Goal: Obtain resource: Download file/media

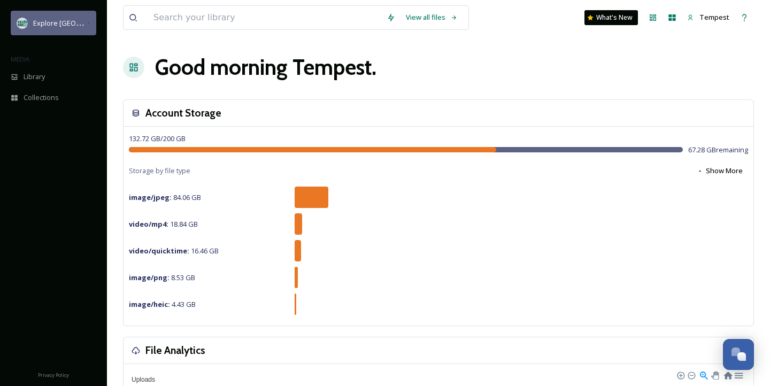
click at [63, 22] on span "Explore [GEOGRAPHIC_DATA][PERSON_NAME]" at bounding box center [106, 23] width 147 height 10
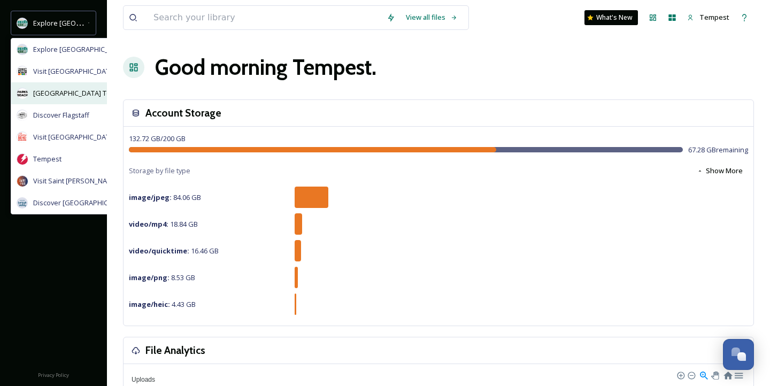
click at [73, 91] on span "[GEOGRAPHIC_DATA] Tourism" at bounding box center [81, 93] width 96 height 10
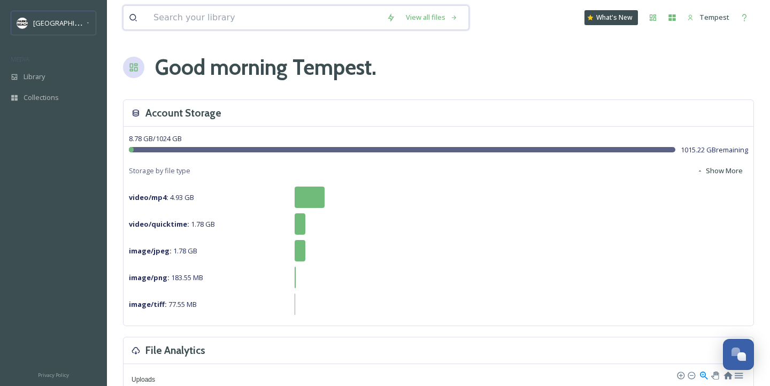
click at [188, 11] on input at bounding box center [264, 18] width 233 height 24
type input "[PERSON_NAME][GEOGRAPHIC_DATA]"
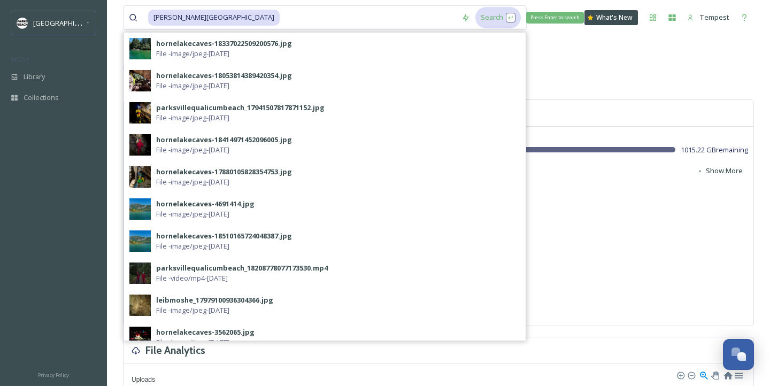
click at [475, 17] on div "Search Press Enter to search" at bounding box center [497, 17] width 45 height 21
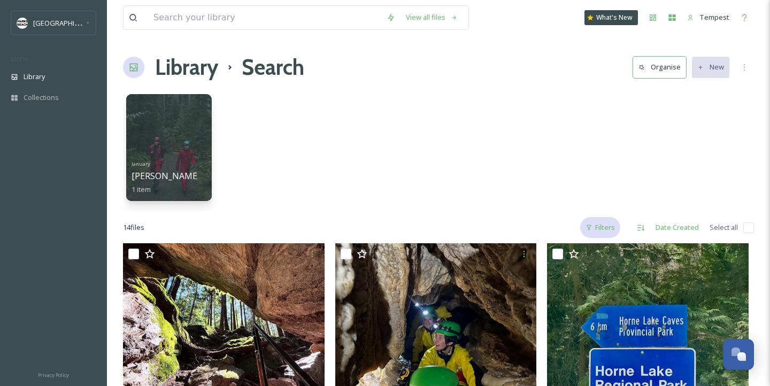
click at [603, 223] on div "Filters" at bounding box center [600, 227] width 40 height 21
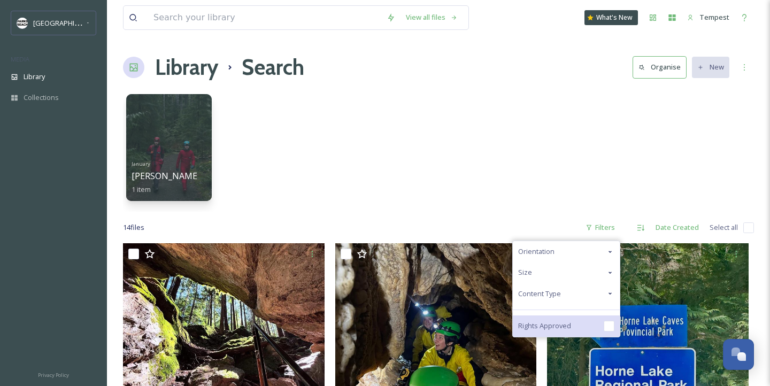
click at [596, 321] on div "Rights Approved" at bounding box center [565, 325] width 107 height 21
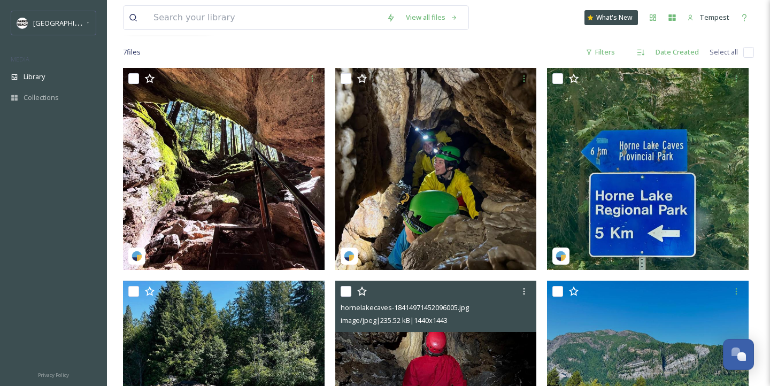
scroll to position [174, 0]
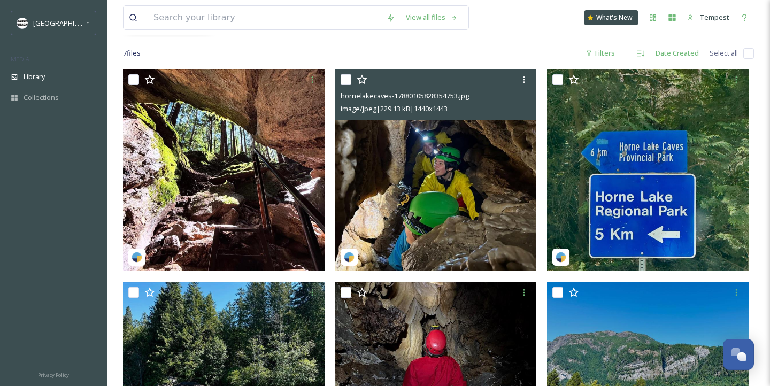
click at [499, 212] on img at bounding box center [435, 170] width 201 height 202
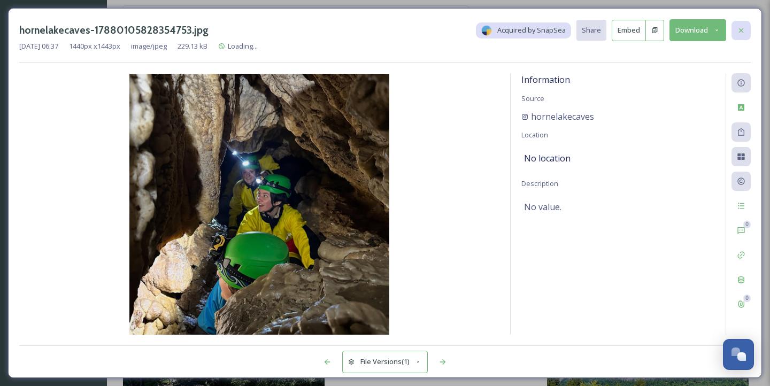
click at [743, 28] on icon at bounding box center [740, 30] width 9 height 9
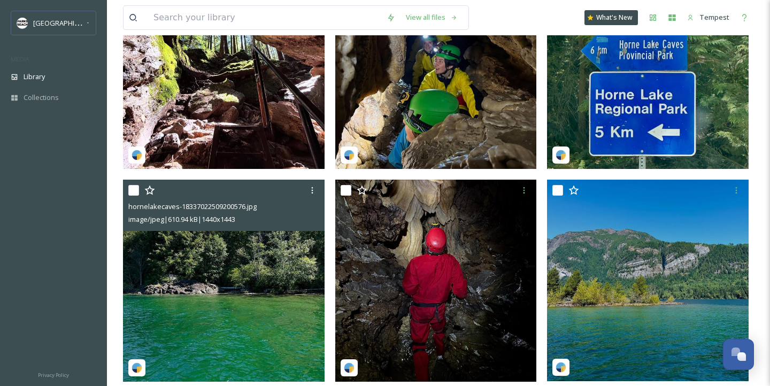
scroll to position [246, 0]
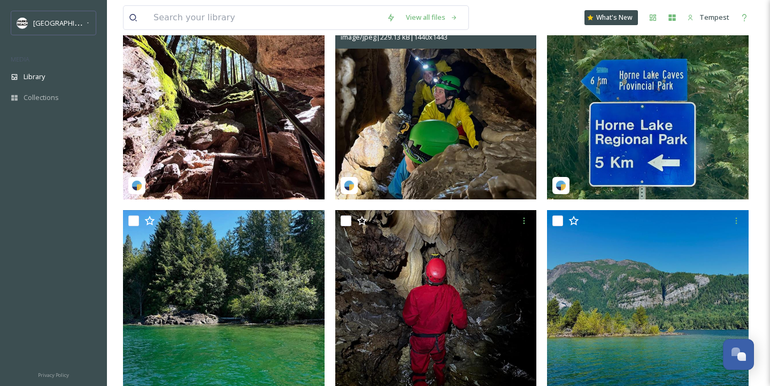
click at [441, 141] on img at bounding box center [435, 98] width 201 height 202
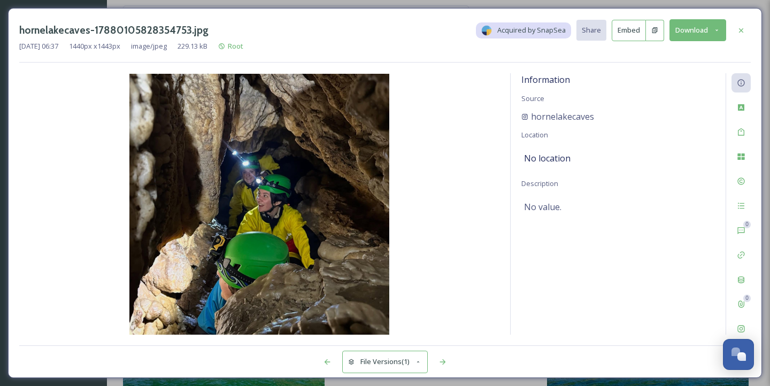
click at [719, 30] on icon at bounding box center [716, 30] width 7 height 7
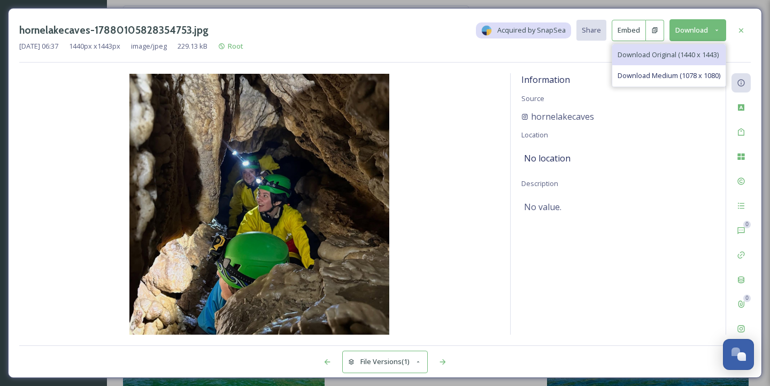
click at [672, 59] on div "Download Original (1440 x 1443)" at bounding box center [668, 54] width 113 height 21
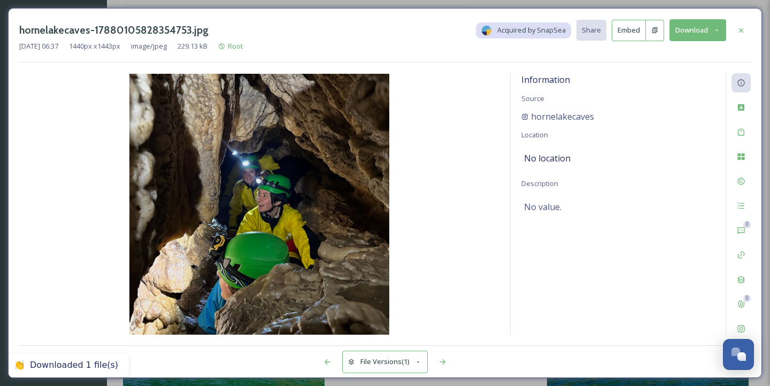
click at [446, 117] on img at bounding box center [259, 204] width 480 height 261
drag, startPoint x: 640, startPoint y: 125, endPoint x: 530, endPoint y: 118, distance: 110.3
click at [530, 118] on div "Information Source hornelakecaves Location No location Description No value." at bounding box center [617, 203] width 215 height 261
copy div "hornelakecaves"
click at [740, 328] on icon at bounding box center [740, 328] width 9 height 9
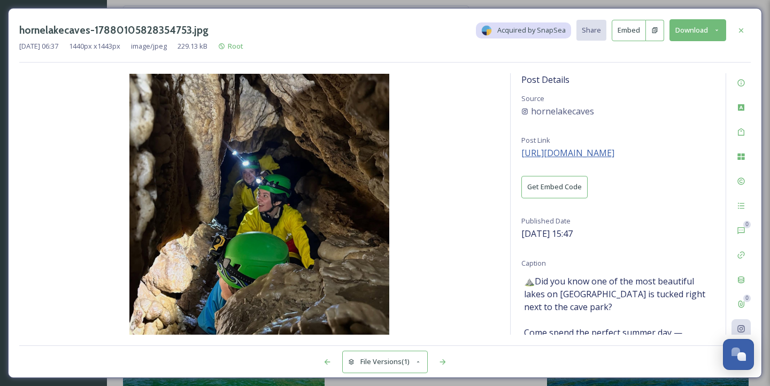
click at [594, 154] on span "[URL][DOMAIN_NAME]" at bounding box center [567, 153] width 93 height 12
click at [742, 28] on icon at bounding box center [740, 30] width 9 height 9
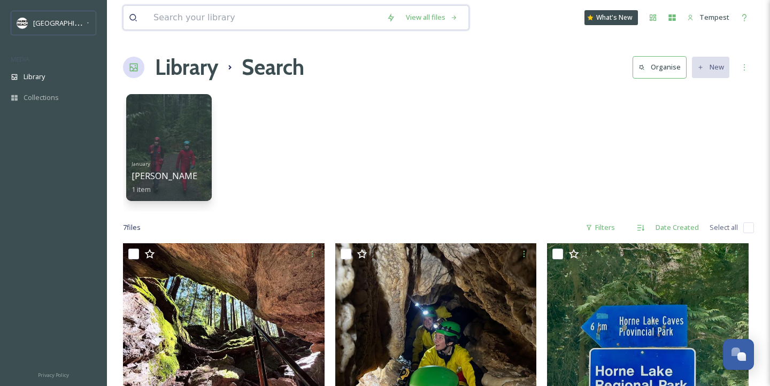
click at [193, 13] on input at bounding box center [264, 18] width 233 height 24
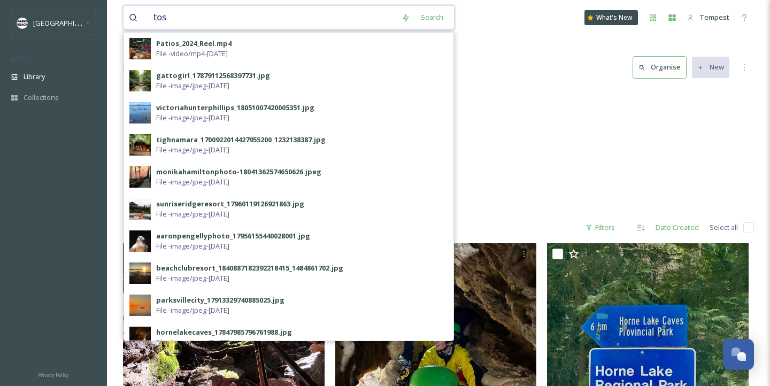
type input "tosh"
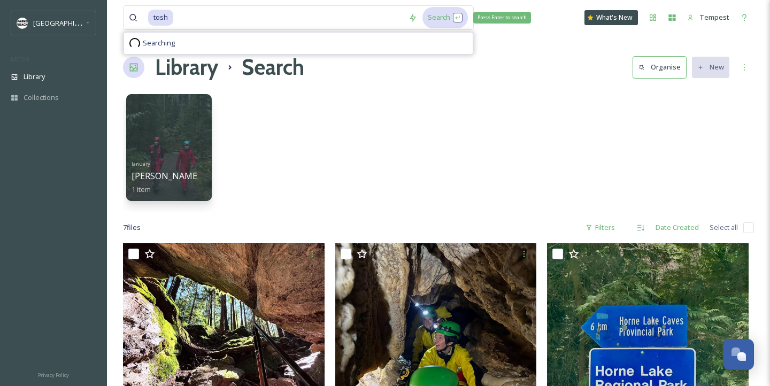
click at [431, 26] on div "Search Press Enter to search" at bounding box center [444, 17] width 45 height 21
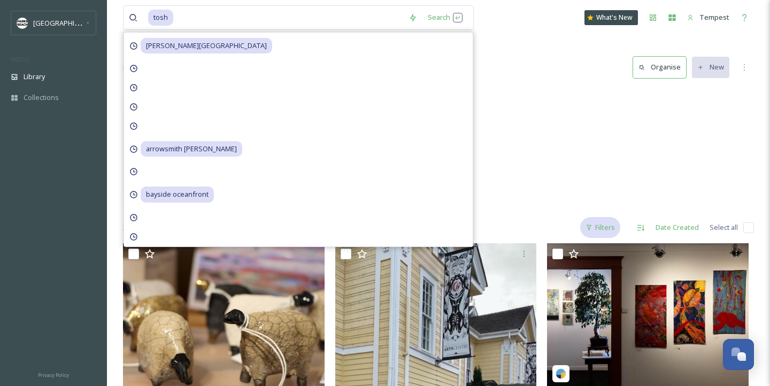
click at [600, 222] on div "Filters" at bounding box center [600, 227] width 40 height 21
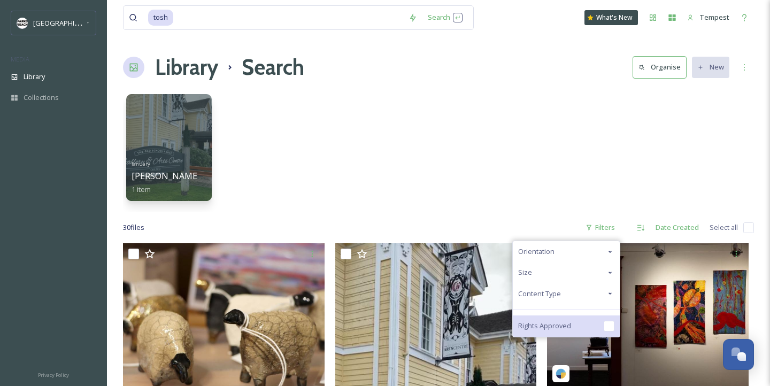
click at [557, 318] on div "Rights Approved" at bounding box center [565, 325] width 107 height 21
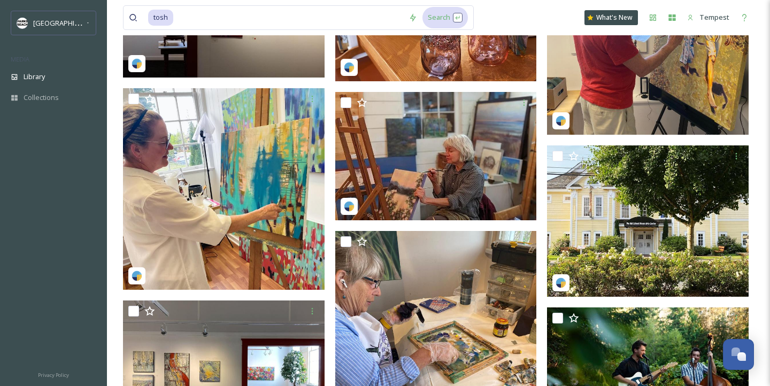
scroll to position [37, 0]
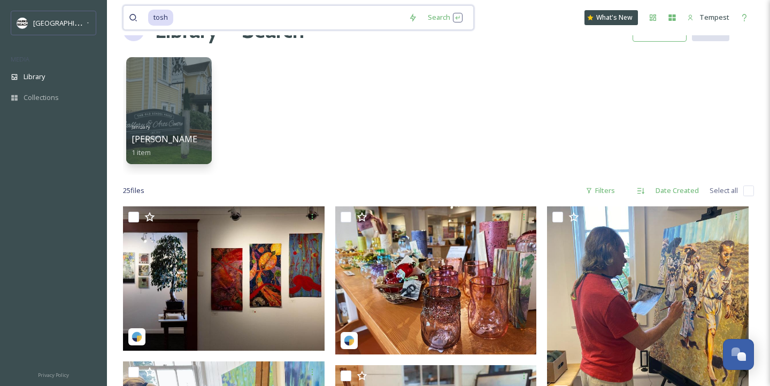
click at [215, 18] on input at bounding box center [288, 18] width 229 height 24
type input "t"
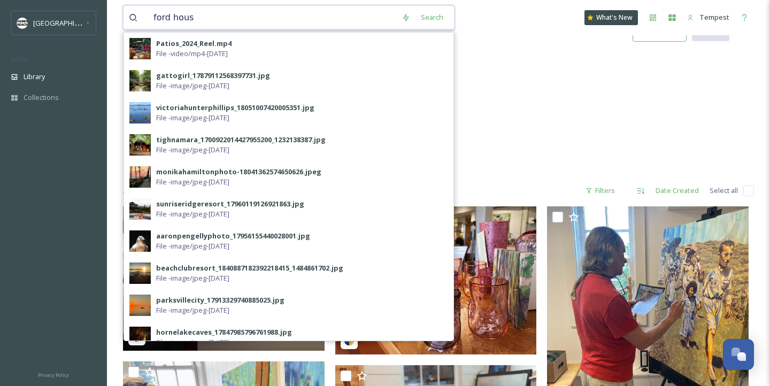
type input "ford house"
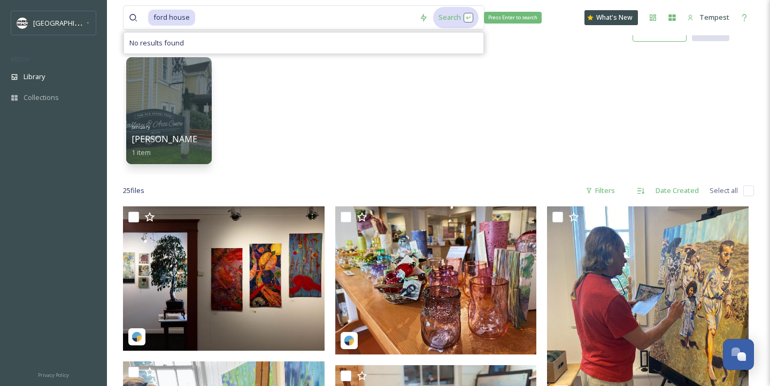
click at [434, 20] on div "Search Press Enter to search" at bounding box center [455, 17] width 45 height 21
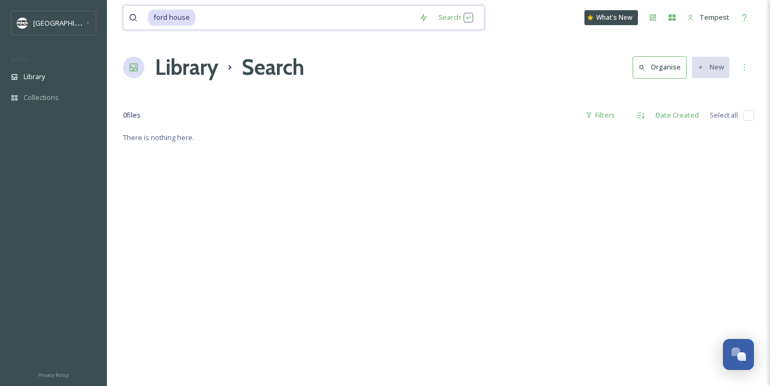
click at [207, 22] on input at bounding box center [305, 18] width 218 height 24
type input "ford"
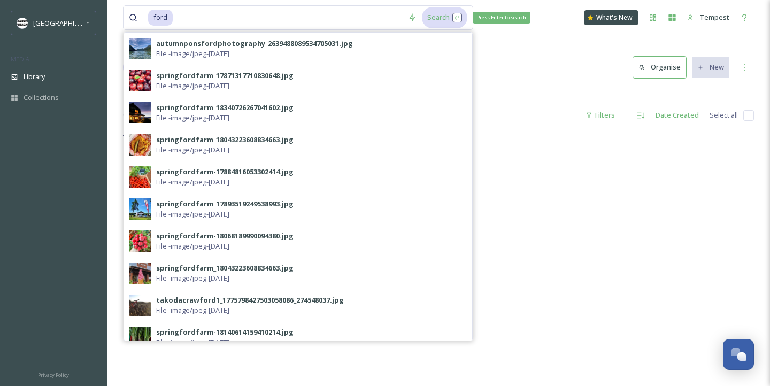
click at [442, 14] on div "Search Press Enter to search" at bounding box center [444, 17] width 45 height 21
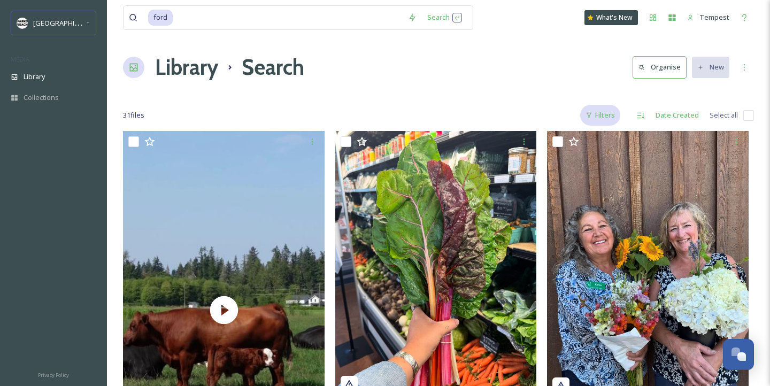
click at [599, 109] on div "Filters" at bounding box center [600, 115] width 40 height 21
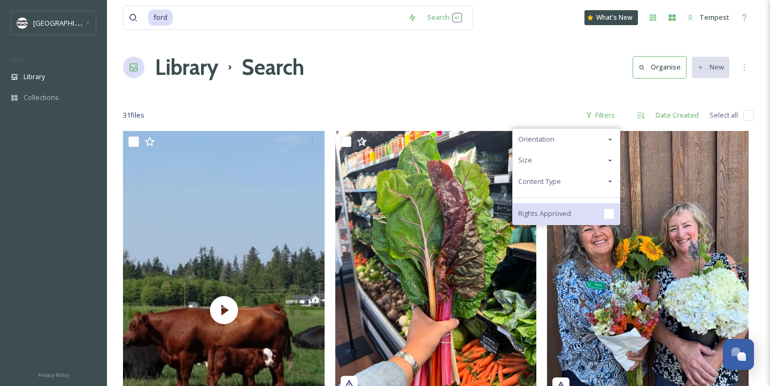
click at [561, 214] on span "Rights Approved" at bounding box center [544, 213] width 53 height 10
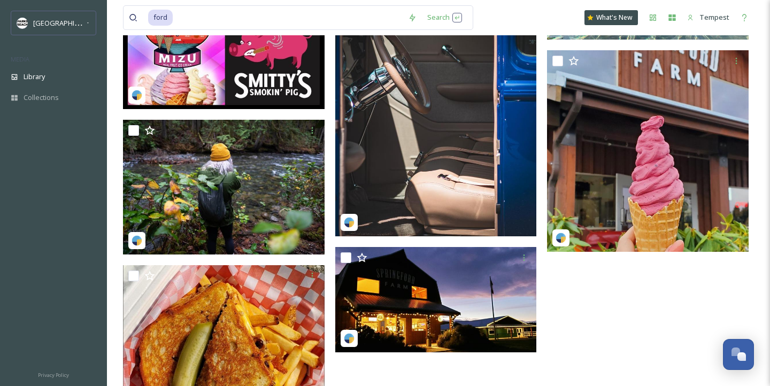
scroll to position [1137, 0]
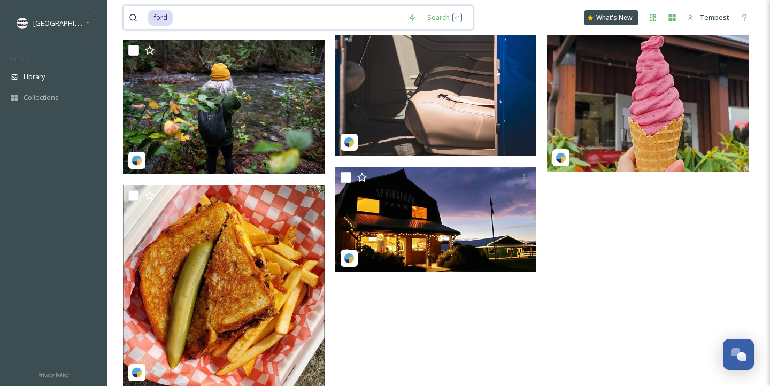
click at [216, 22] on input at bounding box center [288, 18] width 229 height 24
type input "f"
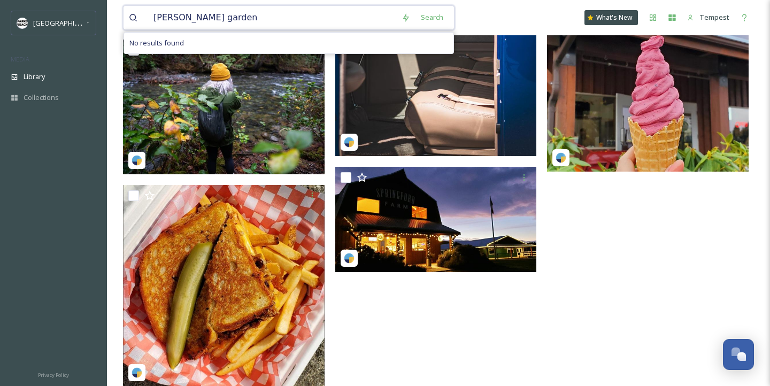
type input "[PERSON_NAME][GEOGRAPHIC_DATA]"
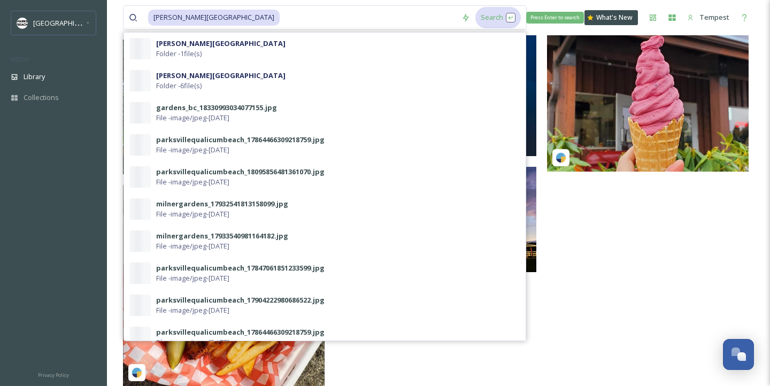
click at [475, 28] on div "Search Press Enter to search" at bounding box center [497, 17] width 45 height 21
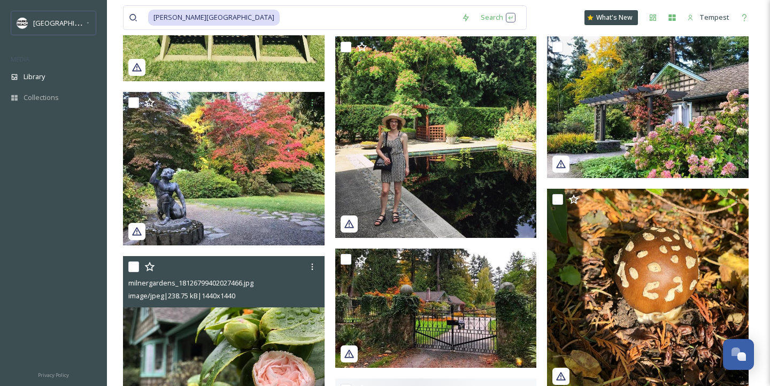
scroll to position [576, 0]
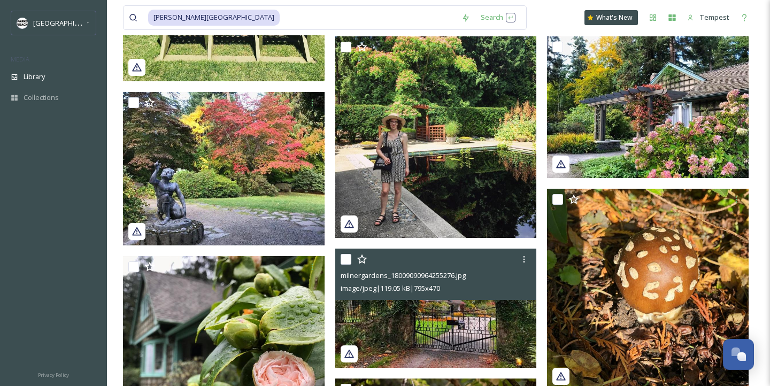
click at [455, 327] on img at bounding box center [435, 307] width 201 height 119
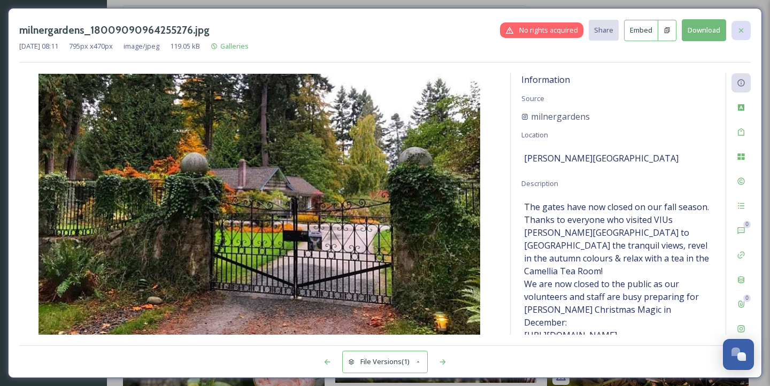
click at [740, 29] on icon at bounding box center [740, 30] width 9 height 9
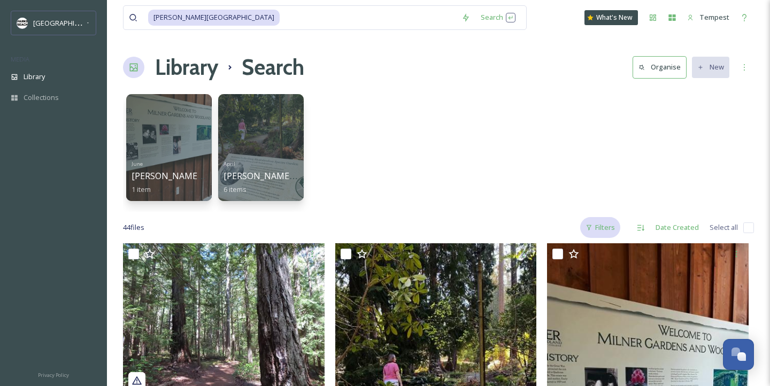
click at [595, 226] on div "Filters" at bounding box center [600, 227] width 40 height 21
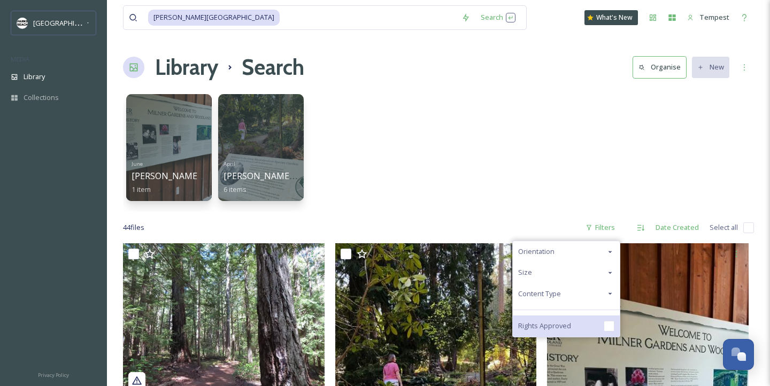
click at [575, 325] on div "Rights Approved" at bounding box center [565, 325] width 107 height 21
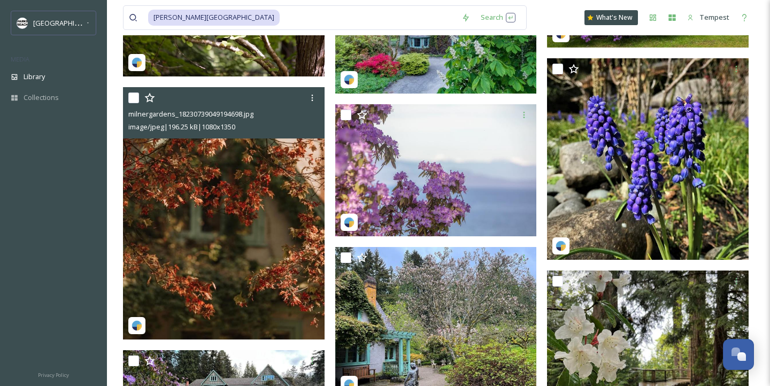
scroll to position [285, 0]
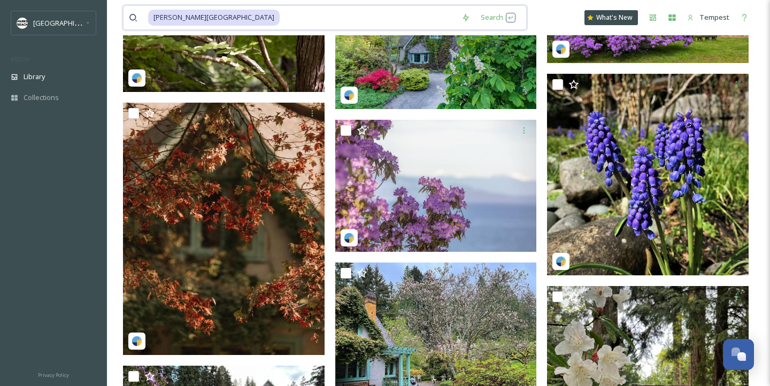
click at [377, 25] on input at bounding box center [368, 18] width 175 height 24
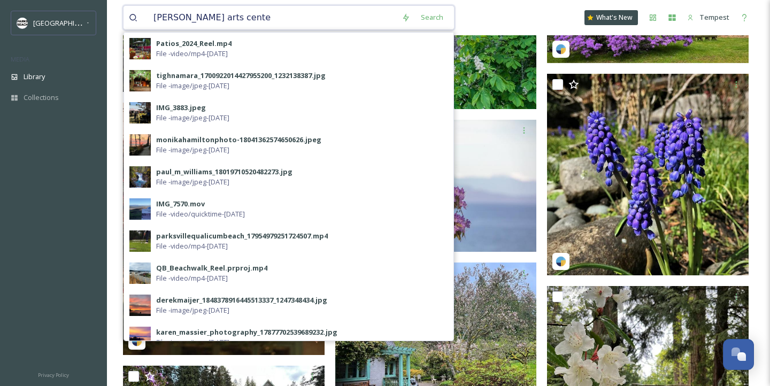
type input "[PERSON_NAME][GEOGRAPHIC_DATA]"
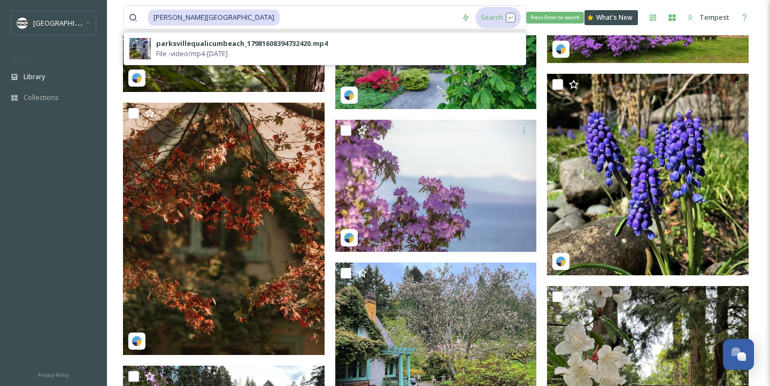
click at [475, 22] on div "Search Press Enter to search" at bounding box center [497, 17] width 45 height 21
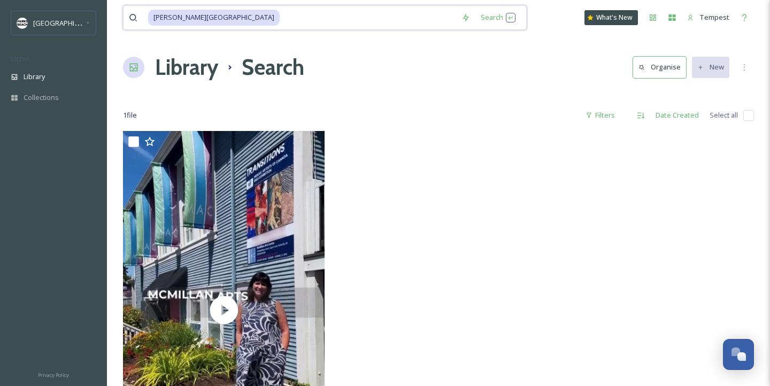
click at [281, 11] on input at bounding box center [368, 18] width 175 height 24
type input "m"
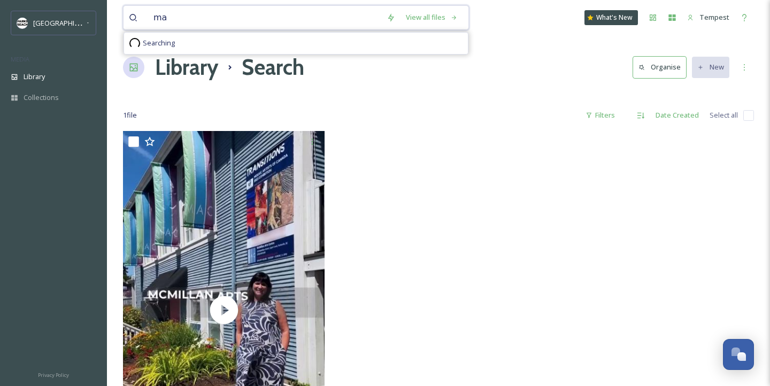
type input "mac"
click at [440, 14] on div "Search Press Enter to search" at bounding box center [443, 17] width 45 height 21
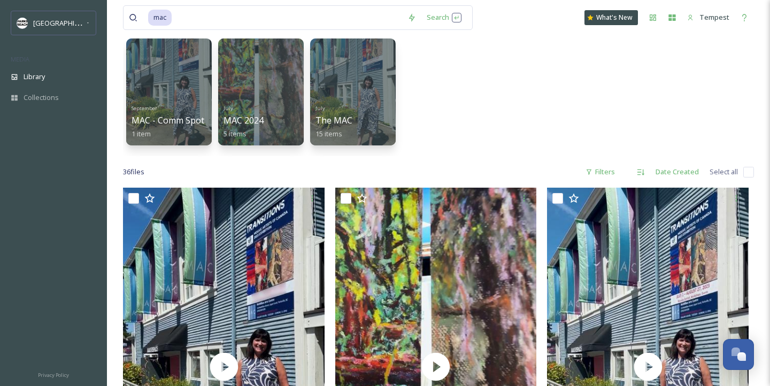
scroll to position [50, 0]
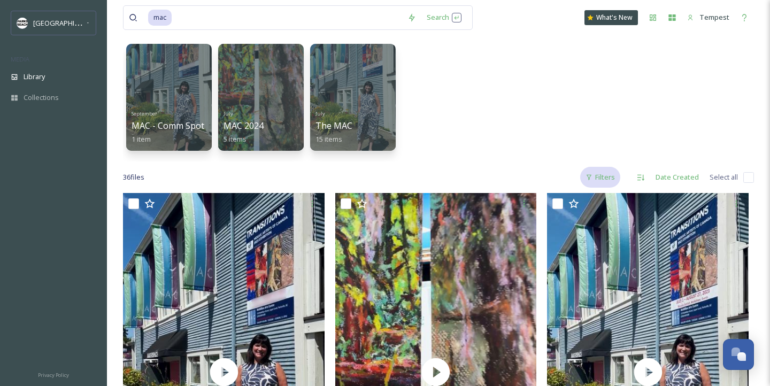
click at [607, 177] on div "Filters" at bounding box center [600, 177] width 40 height 21
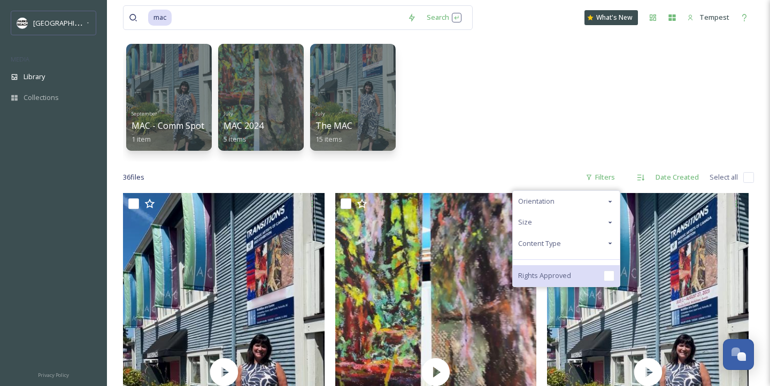
click at [573, 270] on div "Rights Approved" at bounding box center [565, 275] width 107 height 21
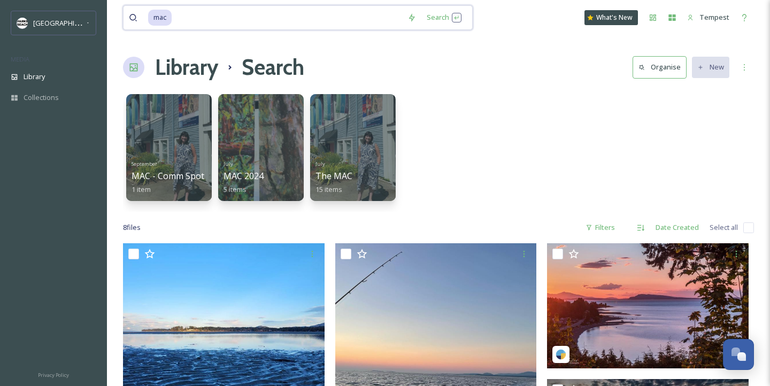
click at [214, 17] on input at bounding box center [287, 18] width 229 height 24
type input "m"
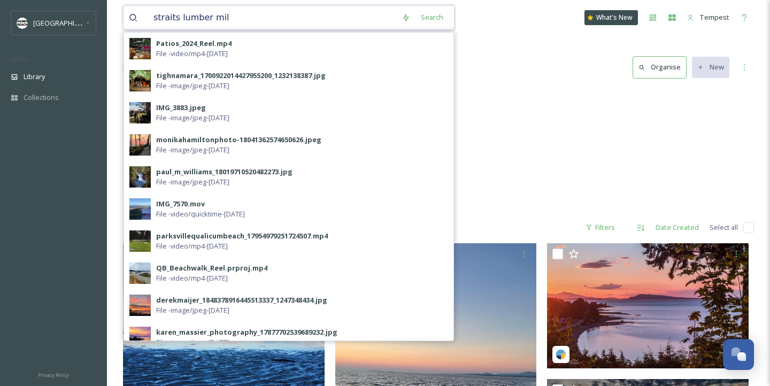
type input "straits lumber mill"
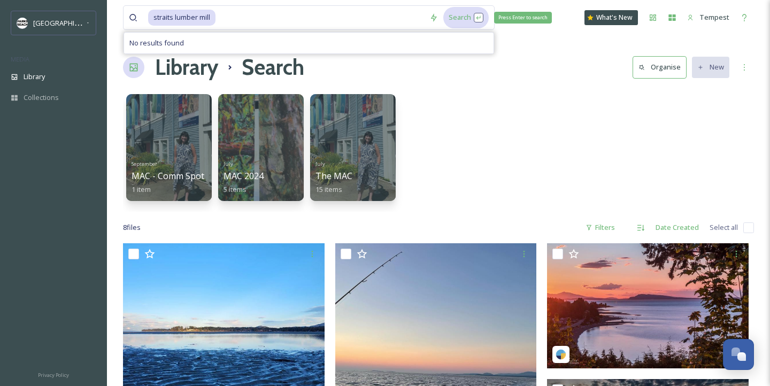
click at [475, 17] on div "Search Press Enter to search" at bounding box center [465, 17] width 45 height 21
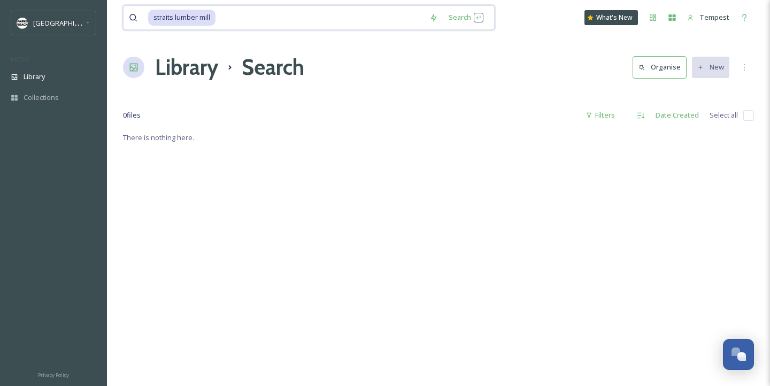
click at [237, 18] on input at bounding box center [319, 18] width 207 height 24
type input "s"
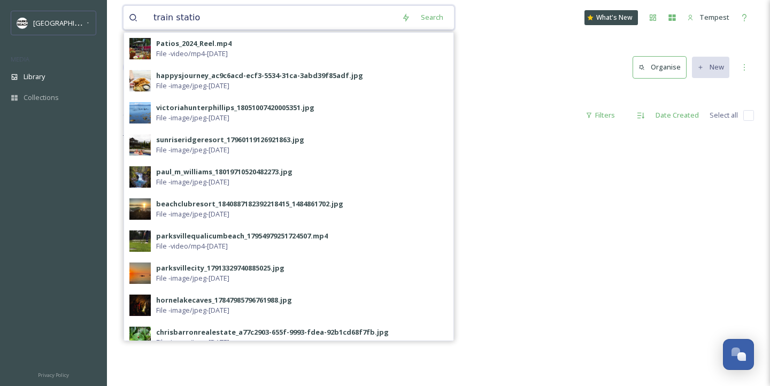
type input "train station"
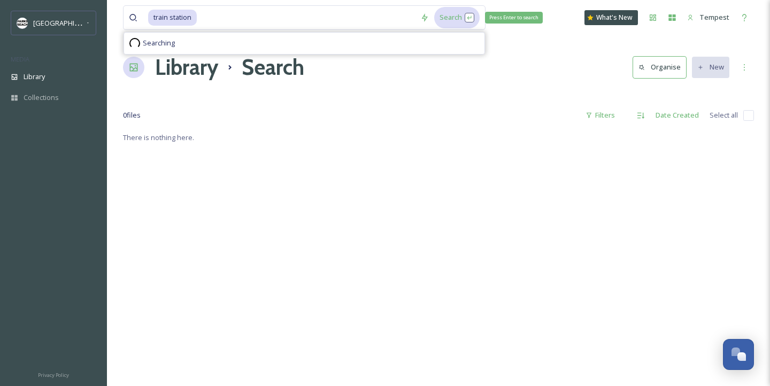
click at [445, 20] on div "Search Press Enter to search" at bounding box center [456, 17] width 45 height 21
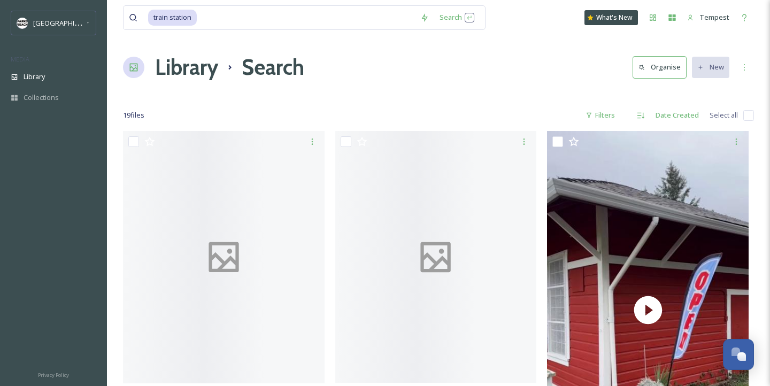
click at [557, 76] on div "Library Search Organise New" at bounding box center [438, 67] width 631 height 32
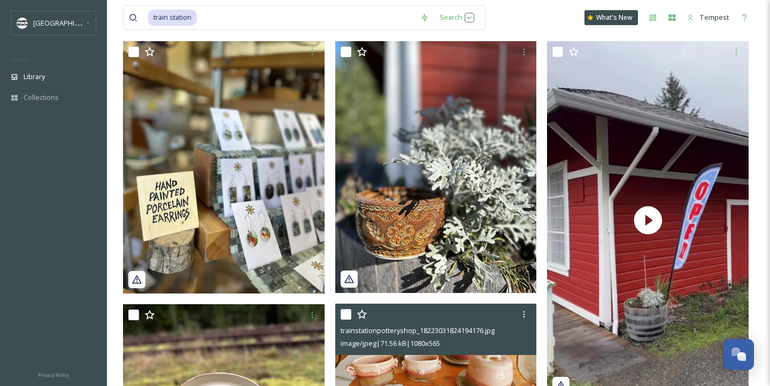
scroll to position [48, 0]
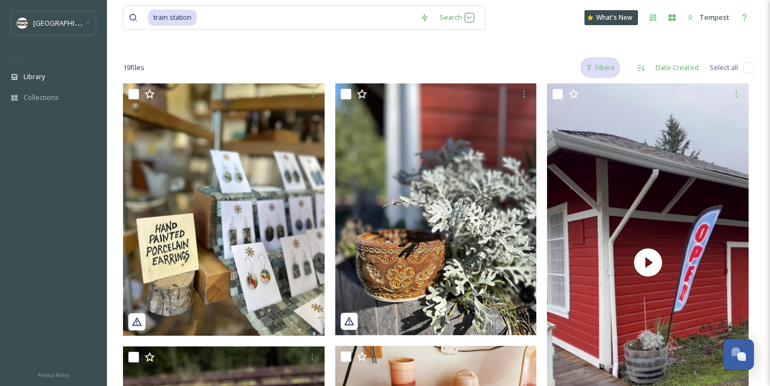
click at [595, 64] on div "Filters" at bounding box center [600, 67] width 40 height 21
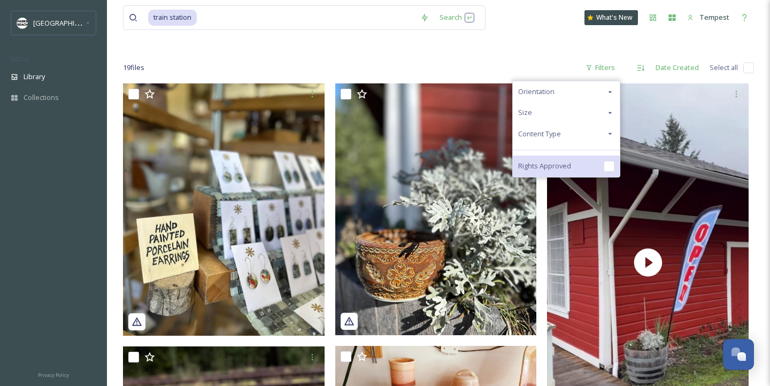
click at [569, 166] on span "Rights Approved" at bounding box center [544, 166] width 53 height 10
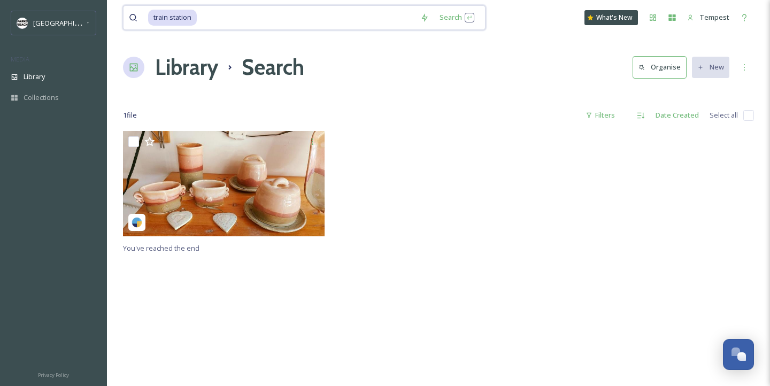
click at [208, 22] on input at bounding box center [306, 18] width 217 height 24
type input "t"
type input "tosh"
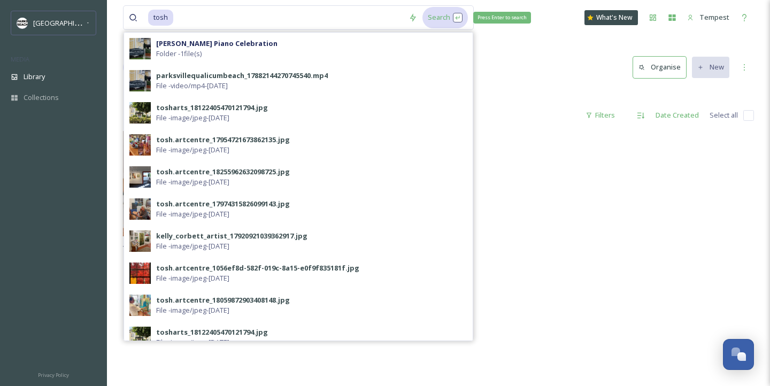
click at [422, 16] on div "Search Press Enter to search" at bounding box center [444, 17] width 45 height 21
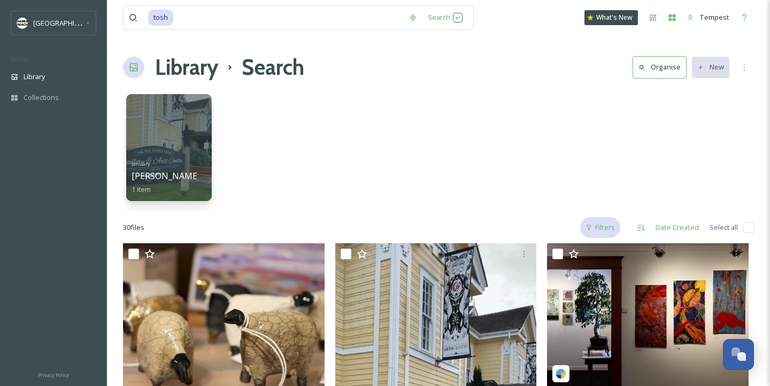
click at [608, 227] on div "Filters" at bounding box center [600, 227] width 40 height 21
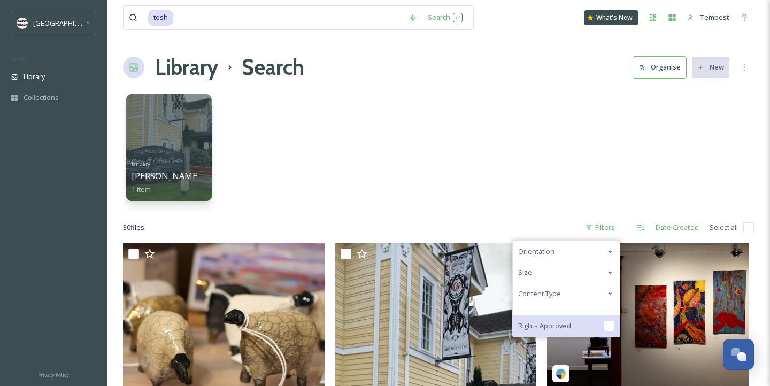
click at [560, 330] on span "Rights Approved" at bounding box center [544, 326] width 53 height 10
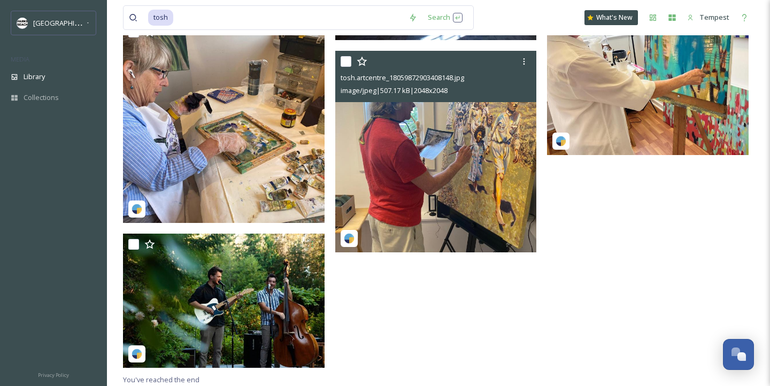
scroll to position [1520, 0]
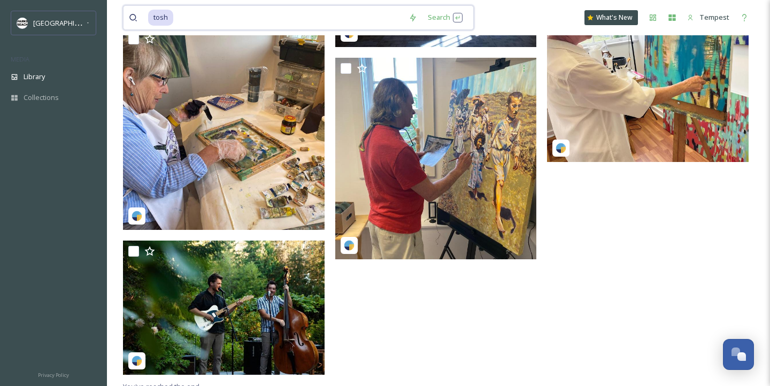
click at [309, 15] on input at bounding box center [288, 18] width 229 height 24
type input "t"
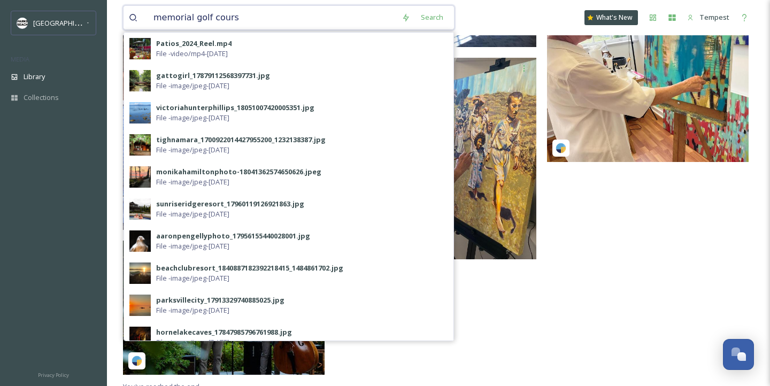
type input "memorial golf course"
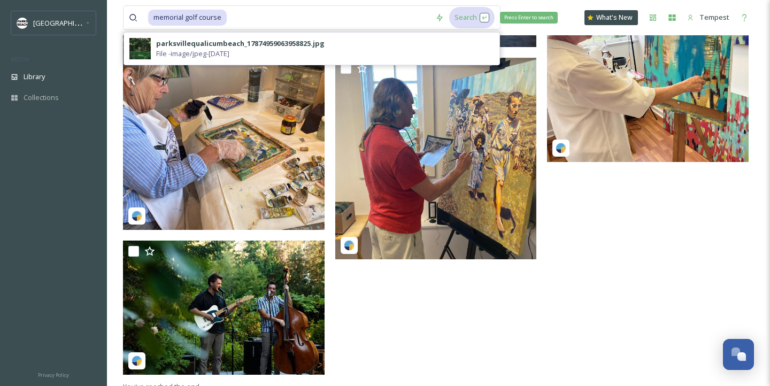
click at [458, 19] on div "Search Press Enter to search" at bounding box center [471, 17] width 45 height 21
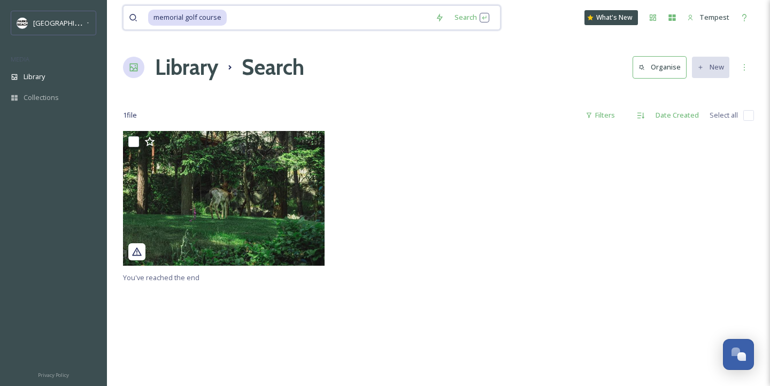
click at [243, 14] on input at bounding box center [329, 18] width 202 height 24
type input "m"
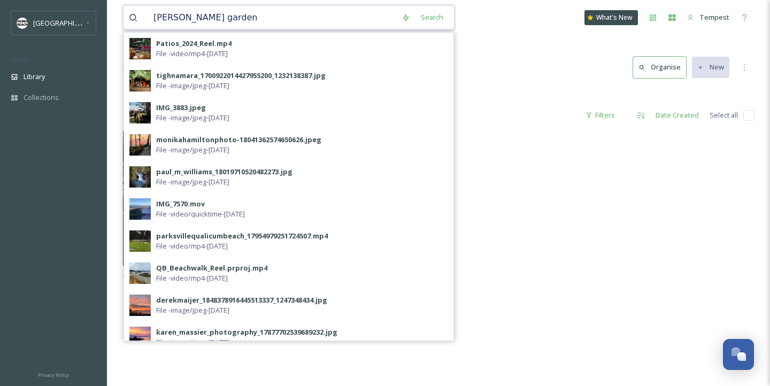
type input "[PERSON_NAME][GEOGRAPHIC_DATA]"
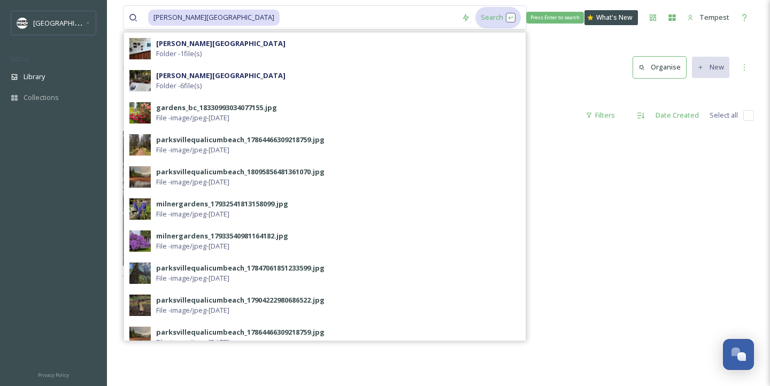
click at [475, 20] on div "Search Press Enter to search" at bounding box center [497, 17] width 45 height 21
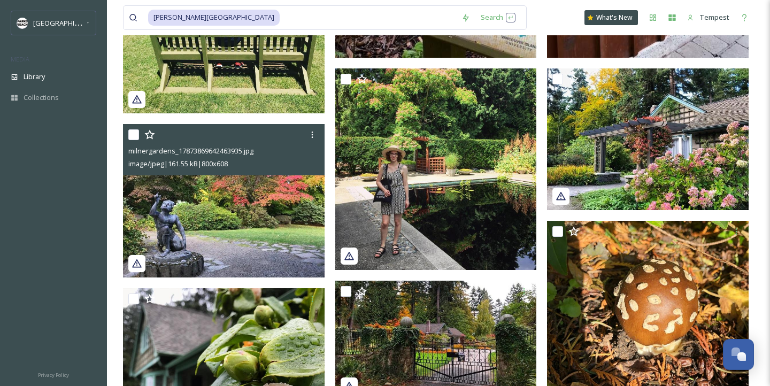
scroll to position [644, 0]
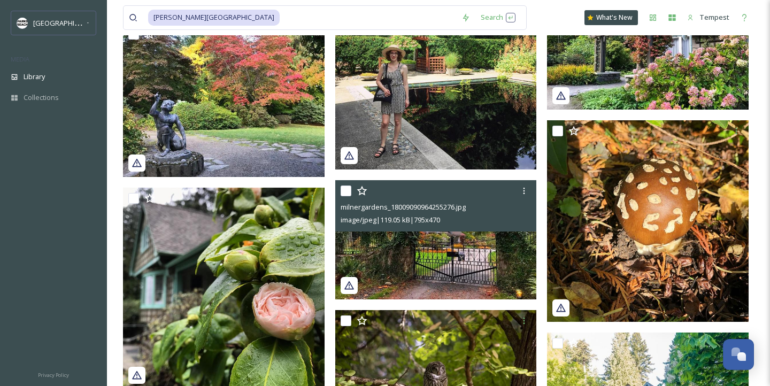
click at [405, 255] on img at bounding box center [435, 239] width 201 height 119
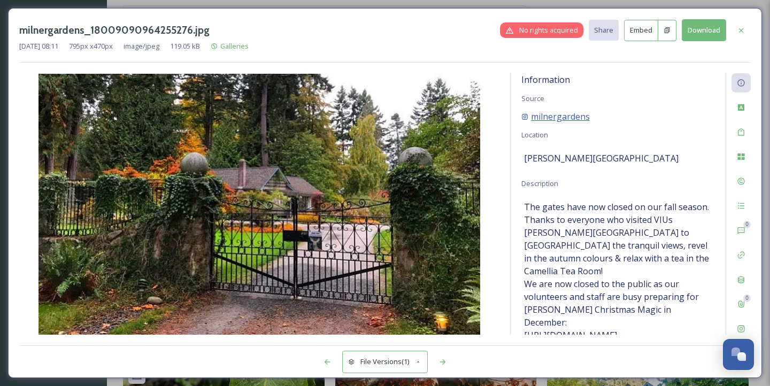
click at [569, 115] on span "milnergardens" at bounding box center [560, 116] width 59 height 13
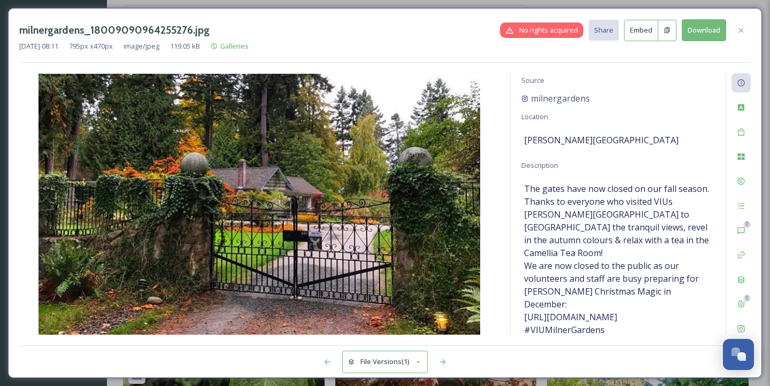
scroll to position [24, 0]
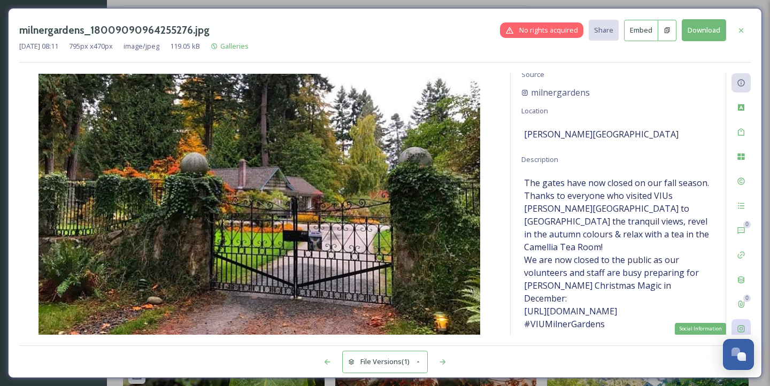
click at [739, 330] on icon at bounding box center [740, 328] width 9 height 9
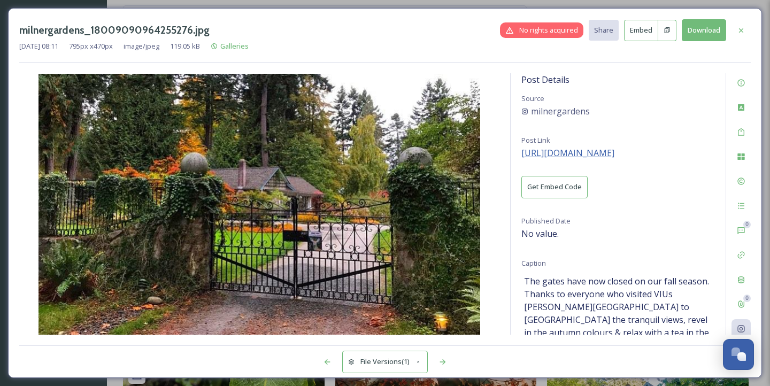
click at [596, 153] on span "[URL][DOMAIN_NAME]" at bounding box center [567, 153] width 93 height 12
click at [736, 29] on div at bounding box center [740, 30] width 19 height 19
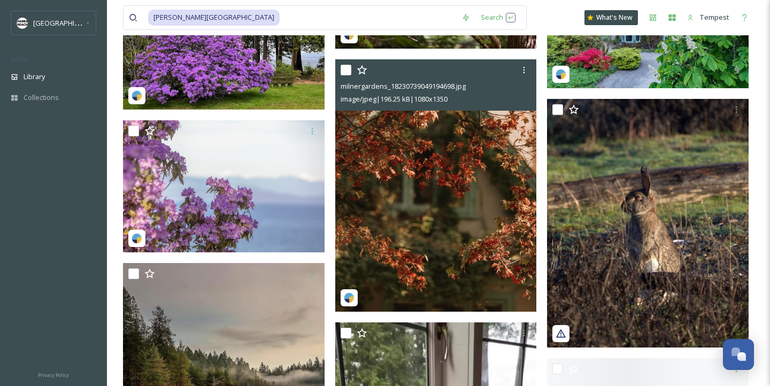
scroll to position [1041, 0]
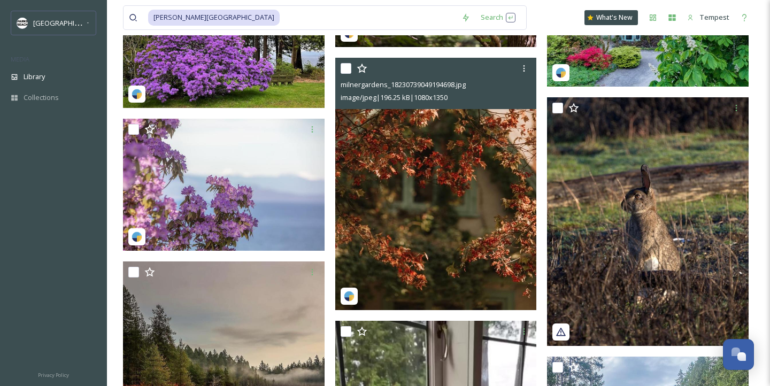
click at [459, 130] on img at bounding box center [435, 184] width 201 height 252
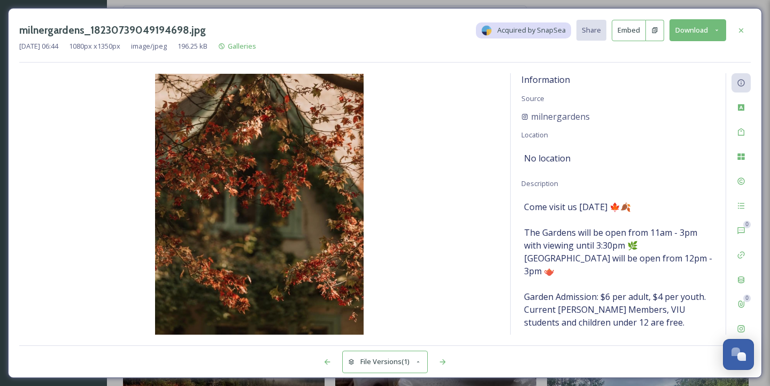
click at [692, 24] on button "Download" at bounding box center [697, 30] width 57 height 22
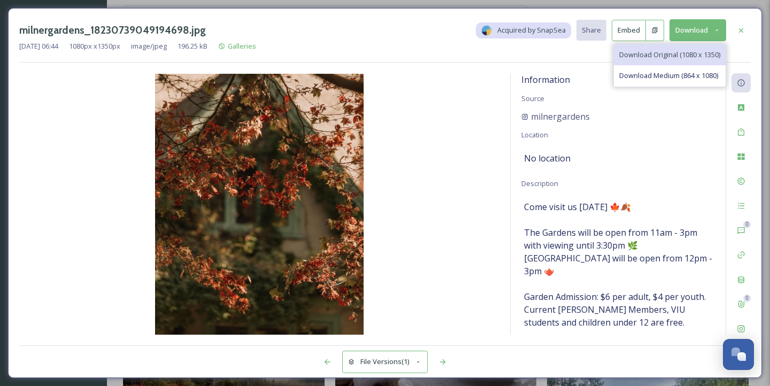
click at [655, 50] on span "Download Original (1080 x 1350)" at bounding box center [669, 55] width 101 height 10
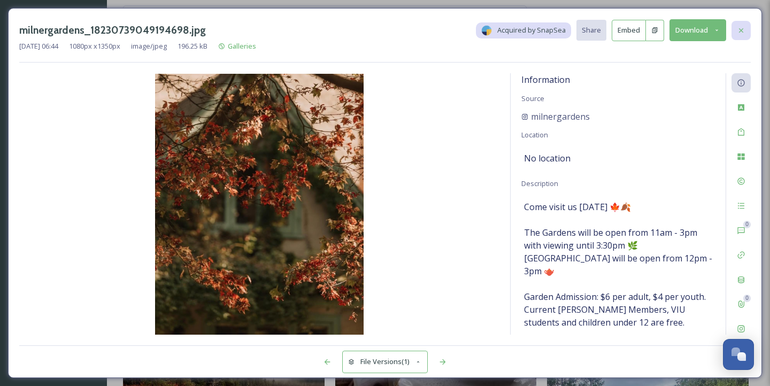
click at [741, 26] on icon at bounding box center [740, 30] width 9 height 9
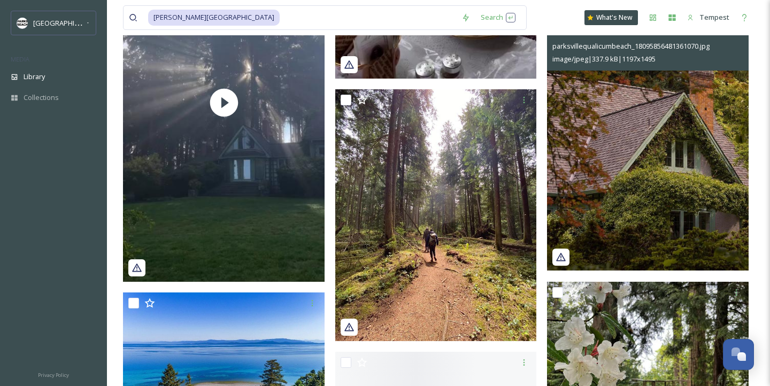
scroll to position [1668, 0]
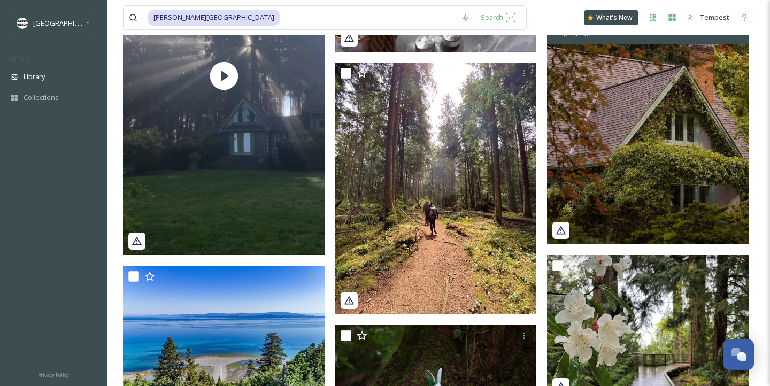
click at [653, 160] on img at bounding box center [647, 119] width 201 height 252
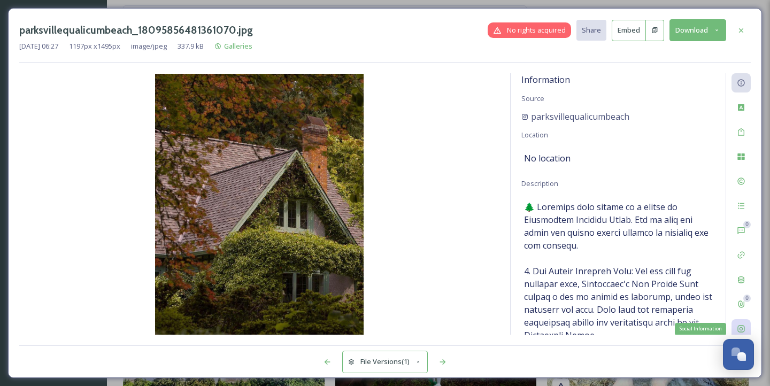
click at [737, 323] on div "Social Information" at bounding box center [740, 328] width 19 height 19
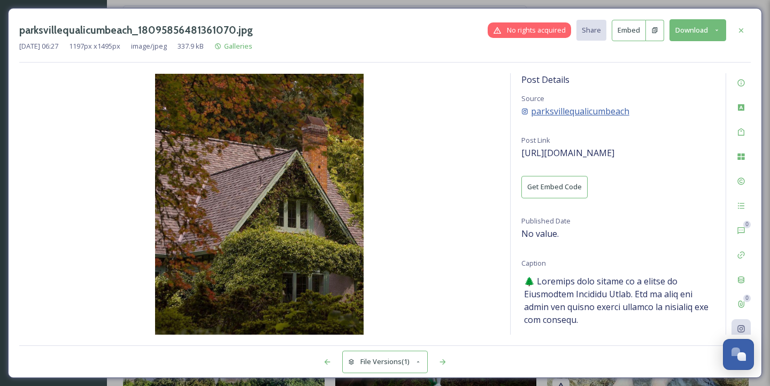
click at [563, 108] on span "parksvillequalicumbeach" at bounding box center [580, 111] width 98 height 13
click at [558, 153] on span "[URL][DOMAIN_NAME]" at bounding box center [567, 153] width 93 height 12
click at [691, 32] on button "Download" at bounding box center [697, 30] width 57 height 22
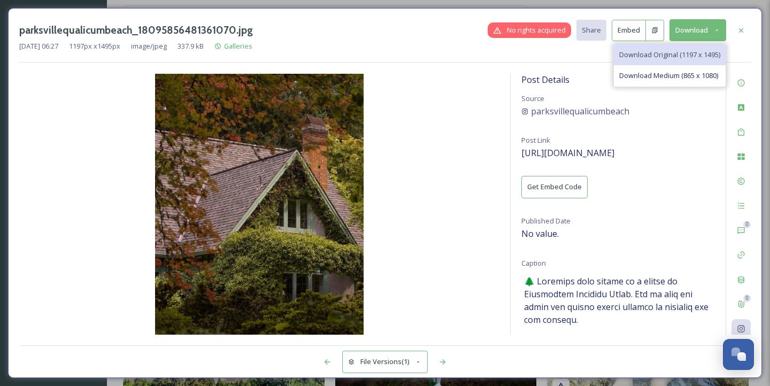
click at [667, 60] on div "Download Original (1197 x 1495)" at bounding box center [669, 54] width 112 height 21
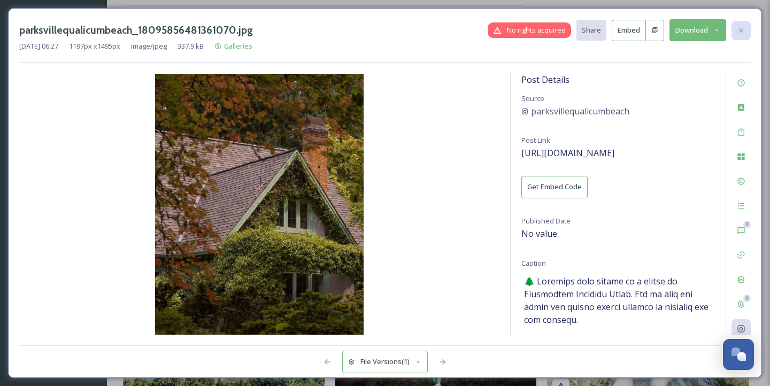
click at [740, 29] on icon at bounding box center [741, 30] width 4 height 4
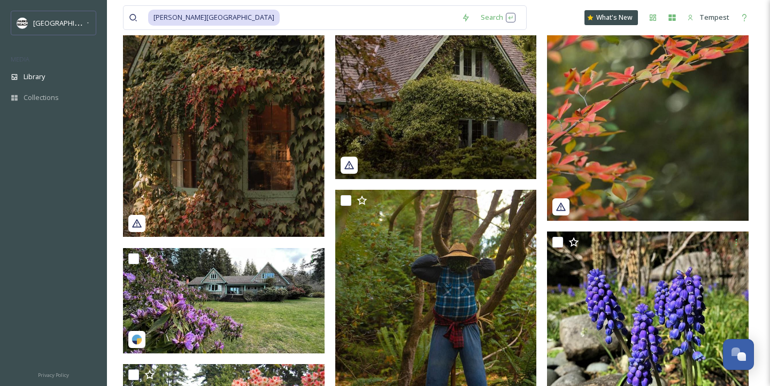
scroll to position [2782, 0]
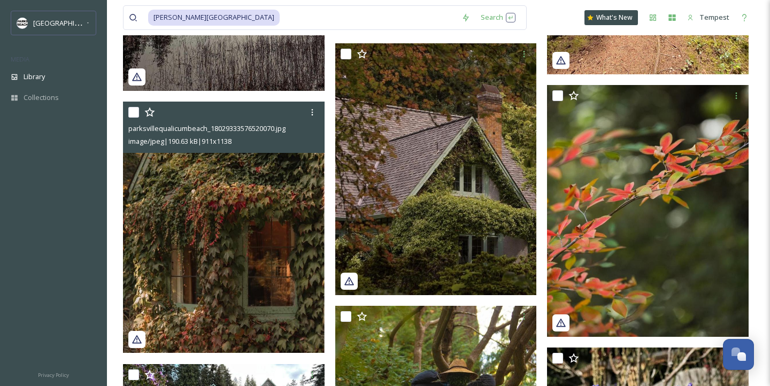
click at [226, 266] on img at bounding box center [223, 228] width 201 height 252
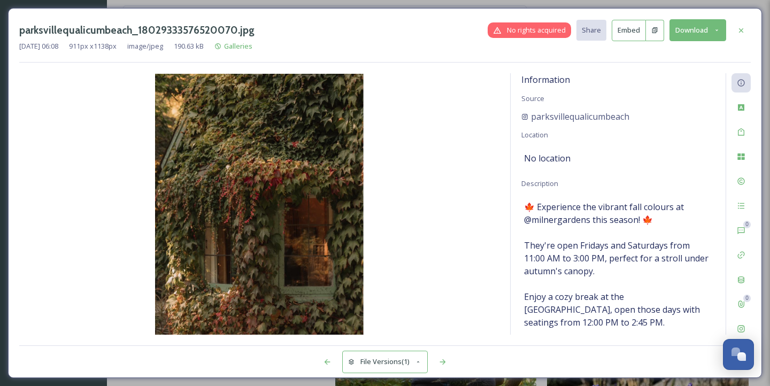
click at [688, 32] on button "Download" at bounding box center [697, 30] width 57 height 22
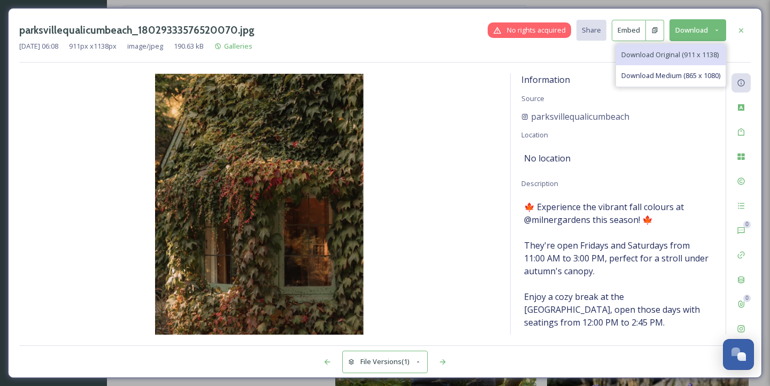
click at [683, 60] on div "Download Original (911 x 1138)" at bounding box center [671, 54] width 110 height 21
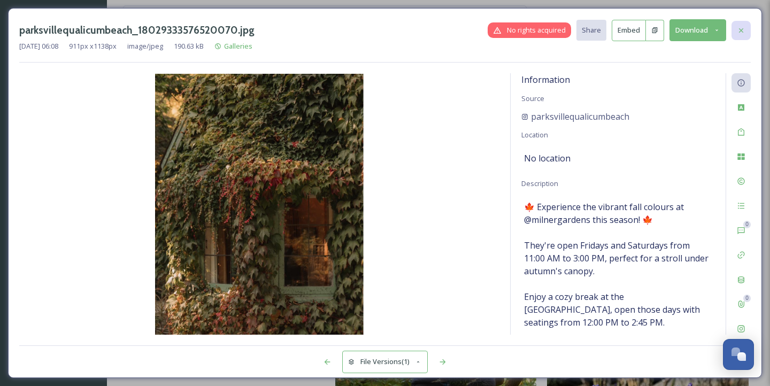
click at [741, 29] on icon at bounding box center [741, 30] width 4 height 4
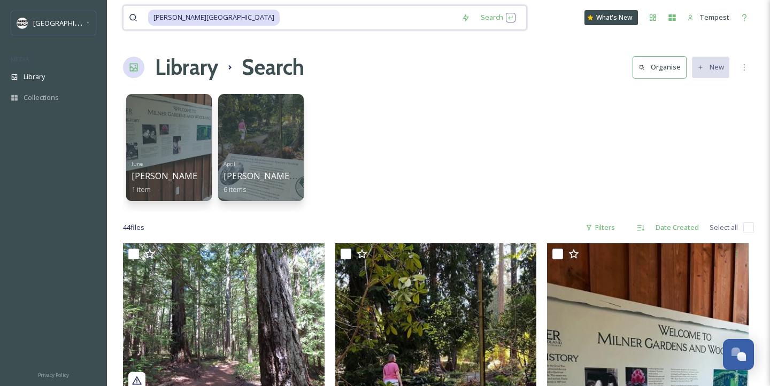
click at [281, 10] on input at bounding box center [368, 18] width 175 height 24
type input "m"
type input "tosh"
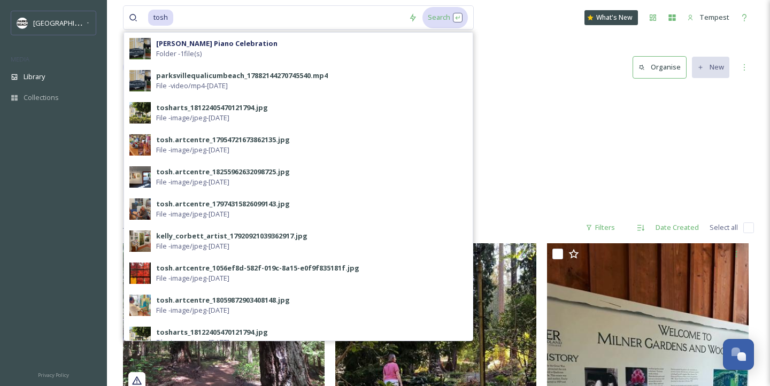
click at [442, 27] on div "Search" at bounding box center [444, 17] width 45 height 21
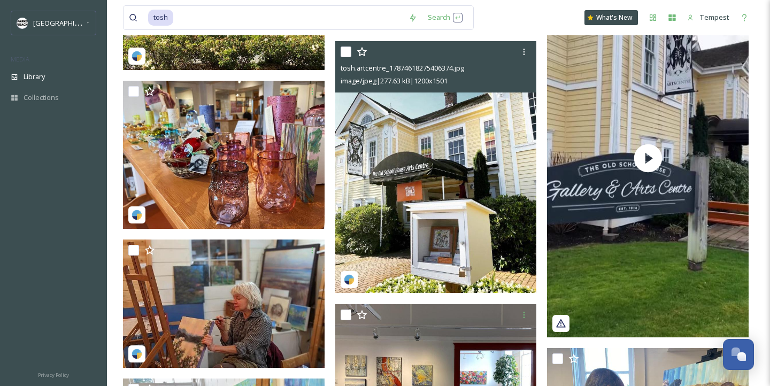
scroll to position [1516, 0]
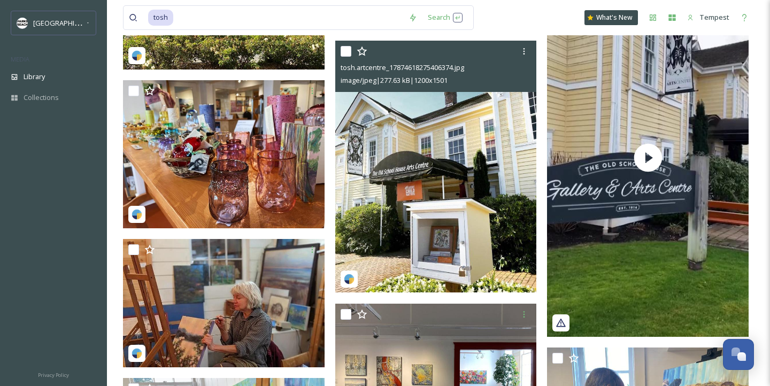
click at [404, 183] on img at bounding box center [435, 167] width 201 height 252
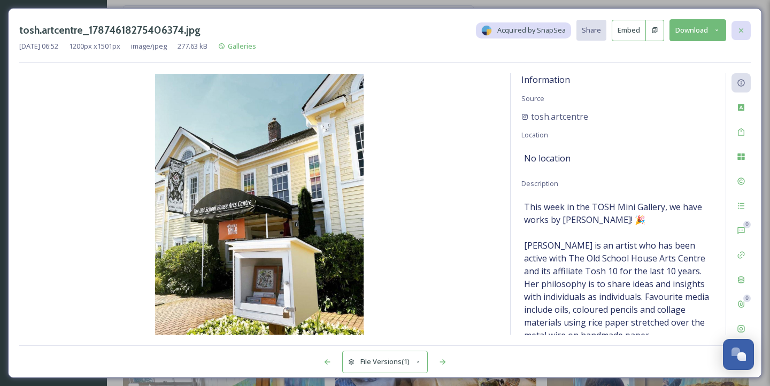
click at [732, 23] on div at bounding box center [740, 30] width 19 height 19
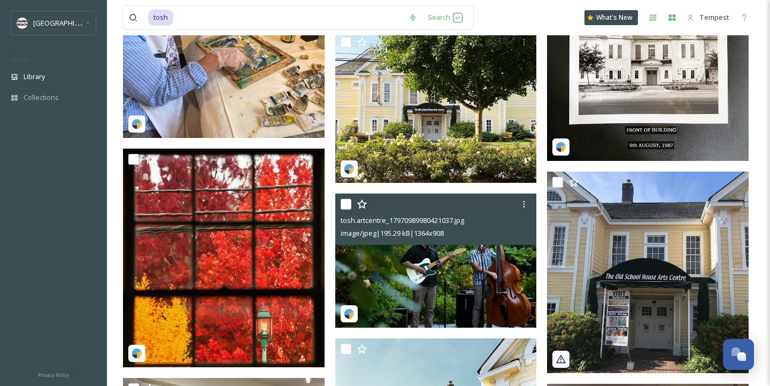
scroll to position [648, 0]
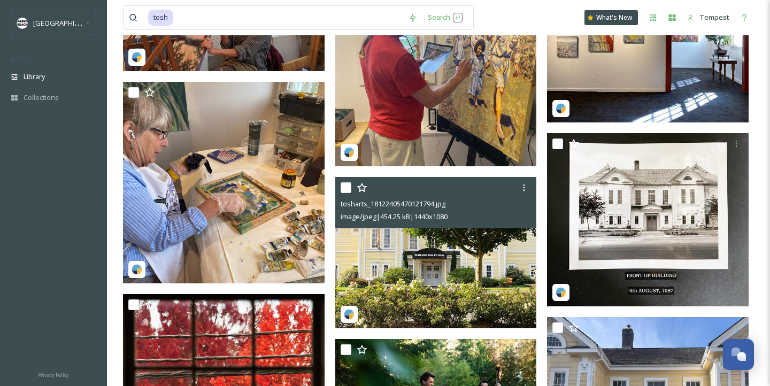
click at [437, 245] on img at bounding box center [435, 252] width 201 height 151
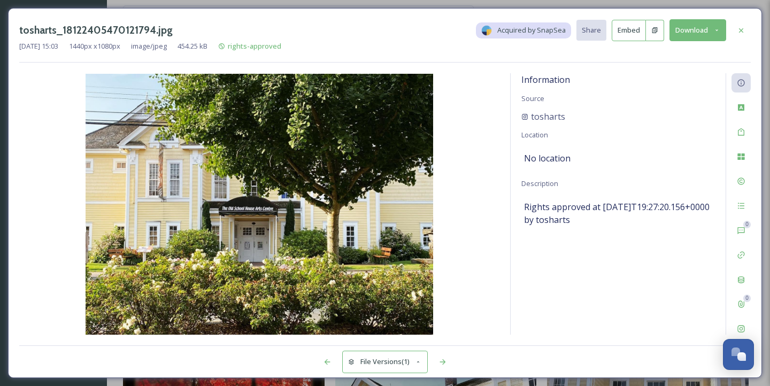
click at [690, 26] on button "Download" at bounding box center [697, 30] width 57 height 22
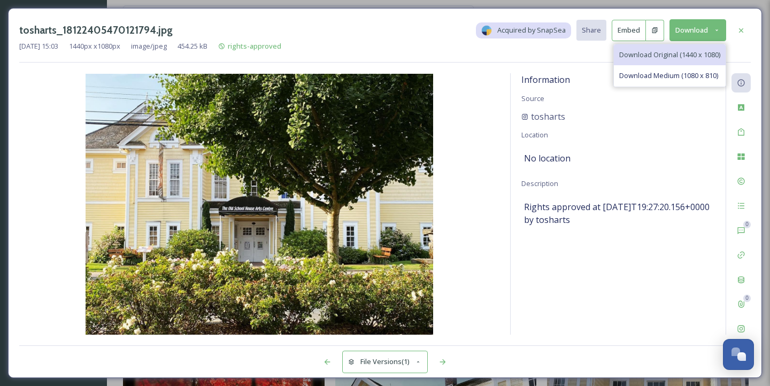
click at [655, 51] on span "Download Original (1440 x 1080)" at bounding box center [669, 55] width 101 height 10
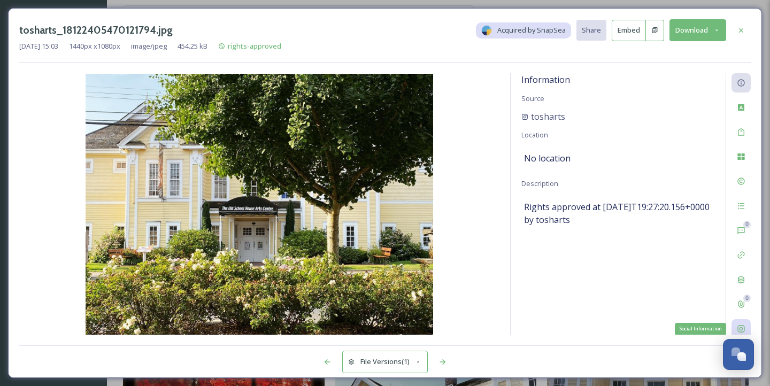
click at [745, 325] on div "Social Information" at bounding box center [740, 328] width 19 height 19
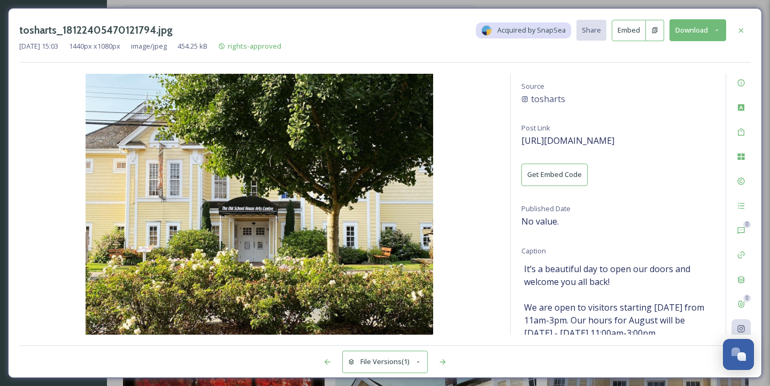
scroll to position [13, 0]
click at [576, 383] on div "tosharts_18122405470121794.jpg Acquired by SnapSea Share Embed Download [DATE] …" at bounding box center [385, 193] width 770 height 386
click at [740, 27] on icon at bounding box center [740, 30] width 9 height 9
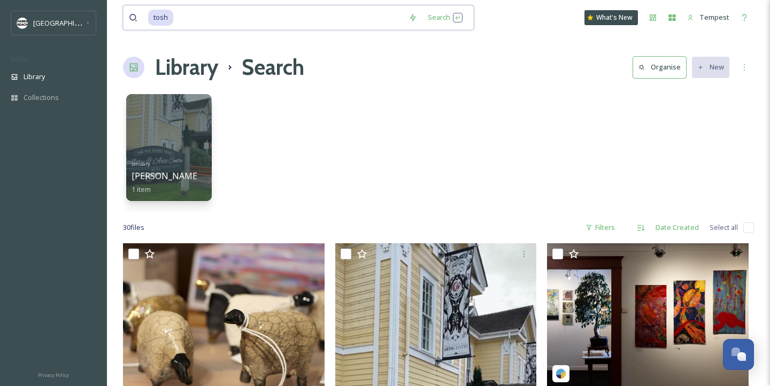
click at [312, 27] on input at bounding box center [288, 18] width 229 height 24
type input "t"
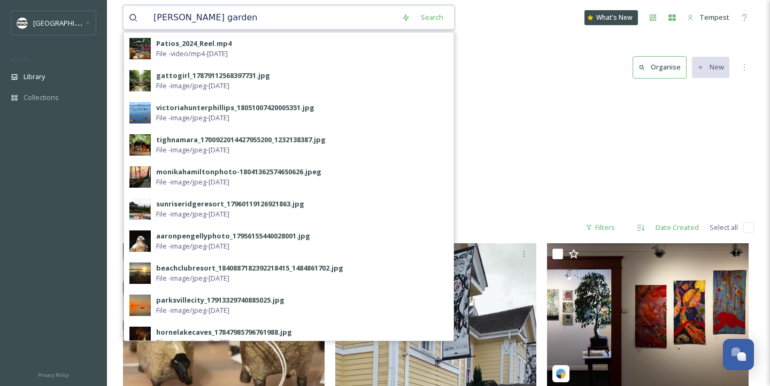
type input "[PERSON_NAME][GEOGRAPHIC_DATA]"
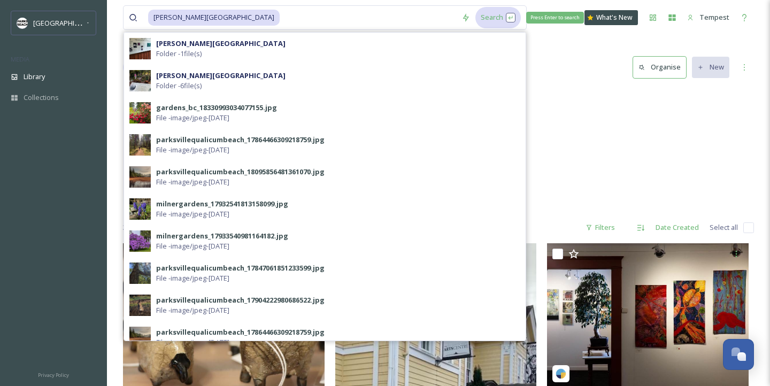
click at [475, 12] on div "Search Press Enter to search" at bounding box center [497, 17] width 45 height 21
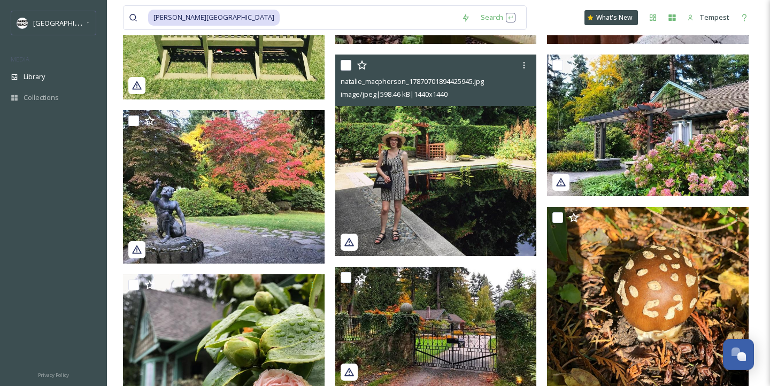
scroll to position [591, 0]
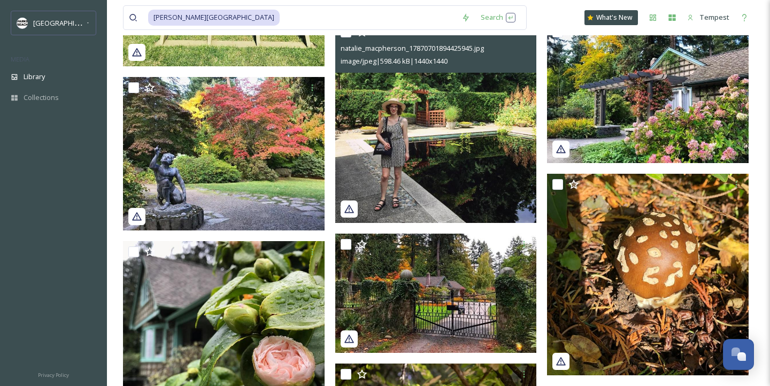
click at [424, 153] on img at bounding box center [435, 121] width 201 height 201
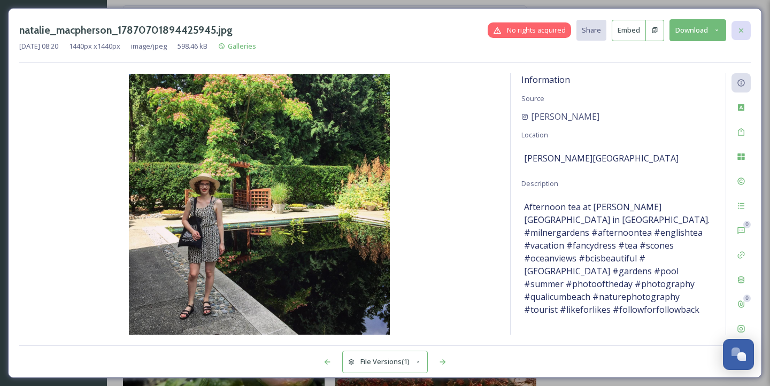
click at [740, 32] on icon at bounding box center [740, 30] width 9 height 9
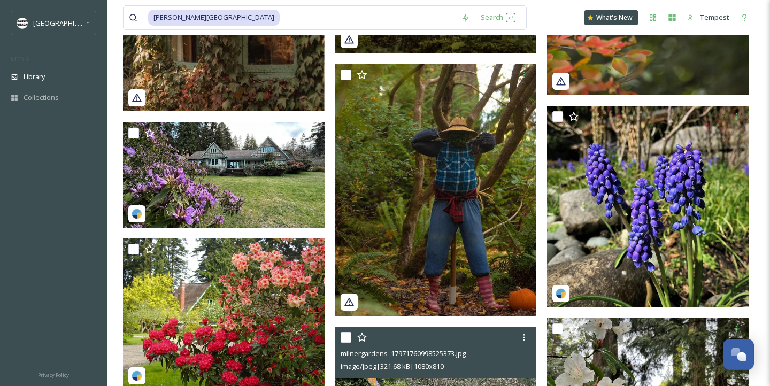
scroll to position [3031, 0]
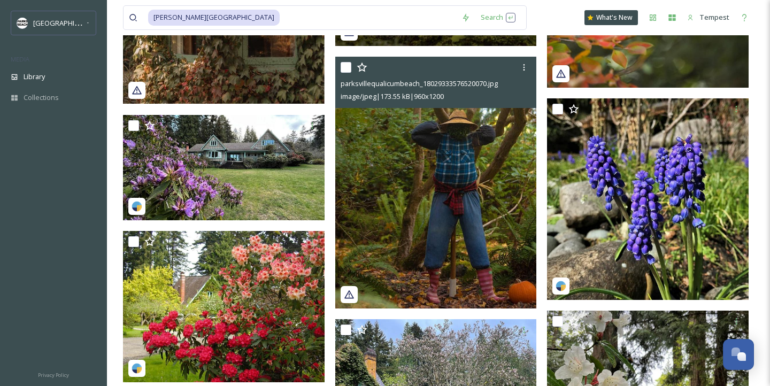
click at [486, 237] on img at bounding box center [435, 183] width 201 height 252
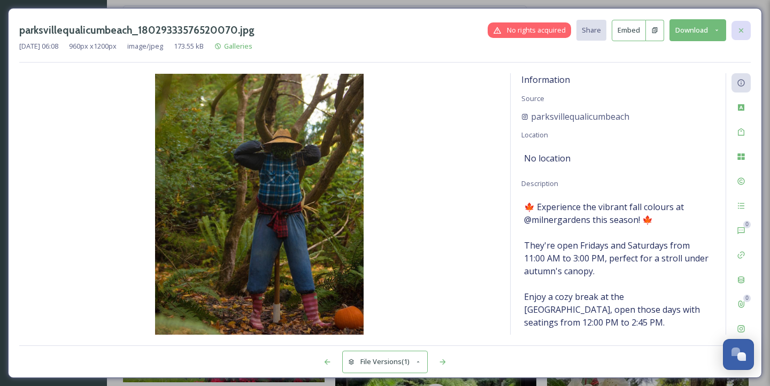
click at [744, 33] on icon at bounding box center [740, 30] width 9 height 9
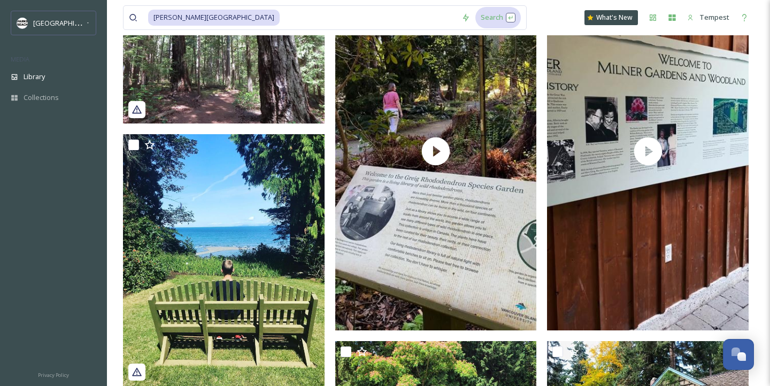
scroll to position [265, 0]
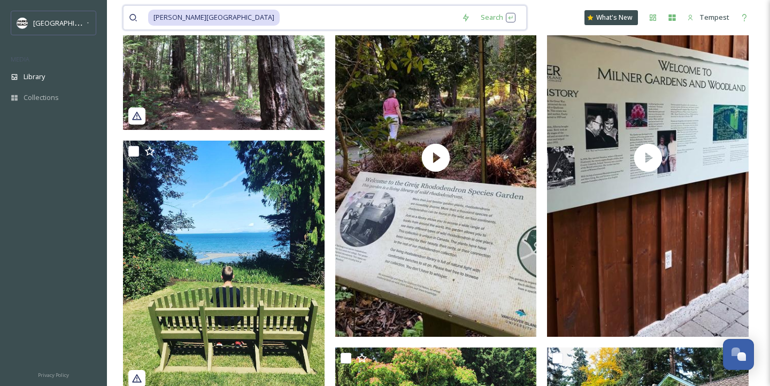
click at [281, 16] on input at bounding box center [368, 18] width 175 height 24
type input "m"
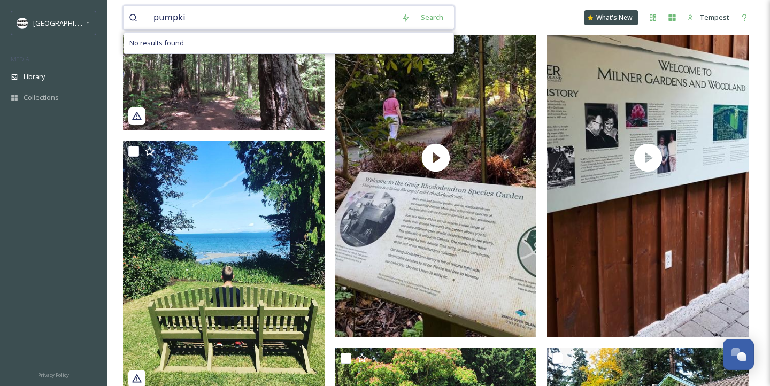
type input "pumpkin"
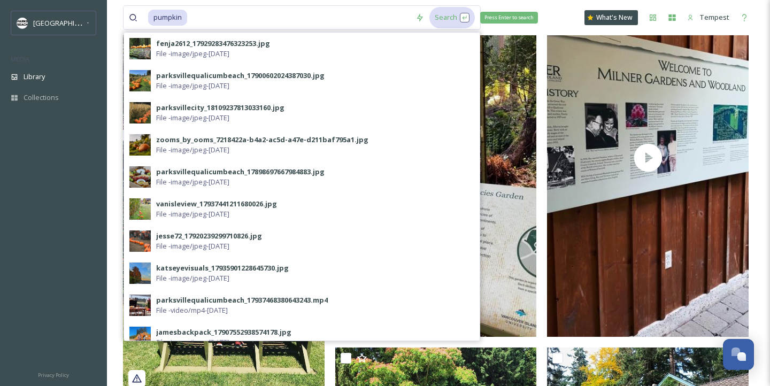
click at [460, 17] on div "Search Press Enter to search" at bounding box center [451, 17] width 45 height 21
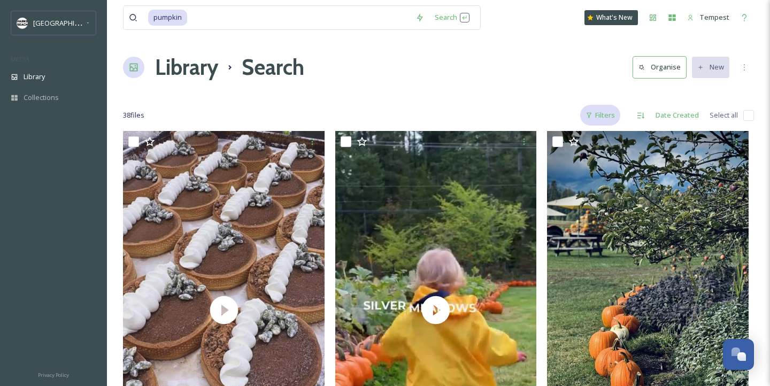
click at [605, 112] on div "Filters" at bounding box center [600, 115] width 40 height 21
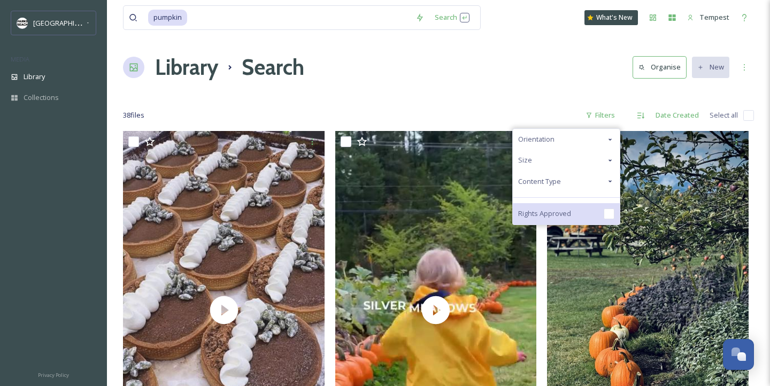
click at [586, 211] on div "Rights Approved" at bounding box center [565, 213] width 107 height 21
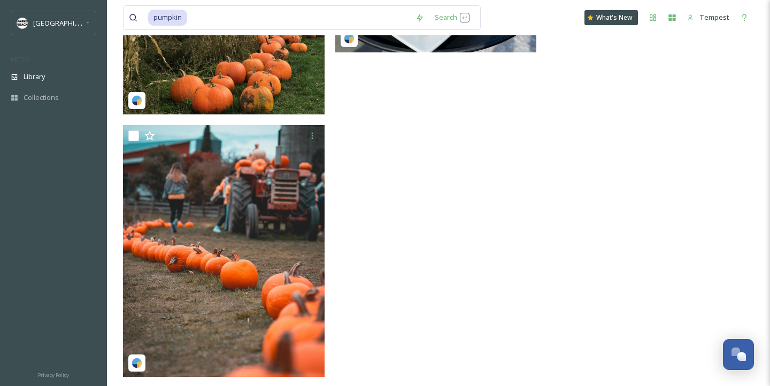
scroll to position [1028, 0]
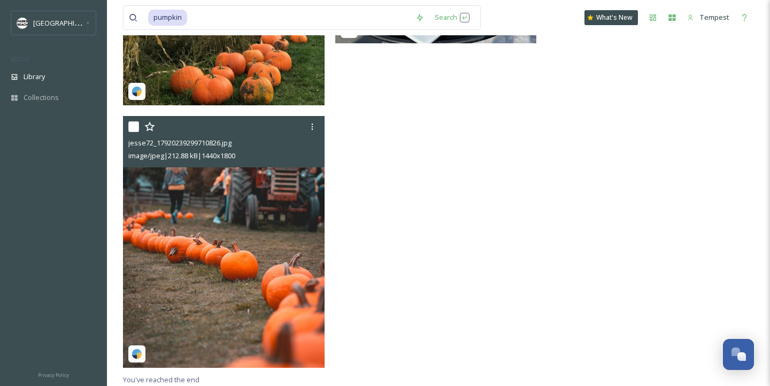
click at [269, 277] on img at bounding box center [223, 242] width 201 height 252
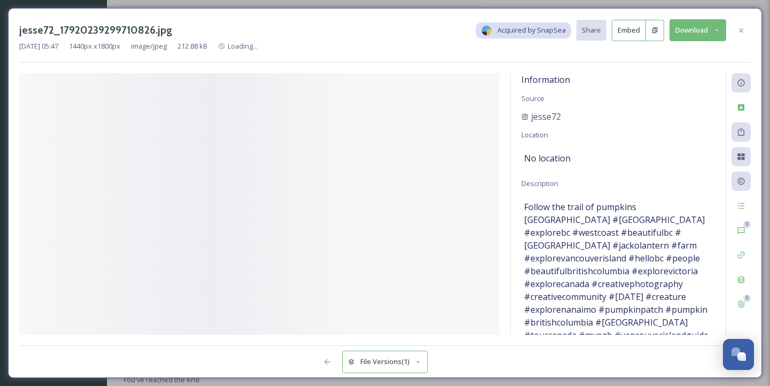
scroll to position [766, 0]
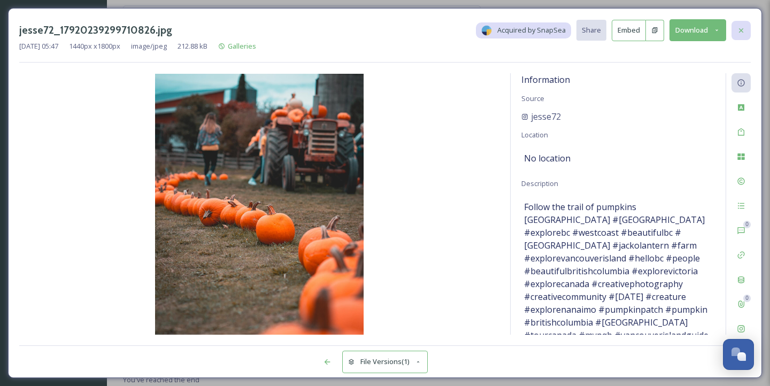
click at [744, 28] on icon at bounding box center [740, 30] width 9 height 9
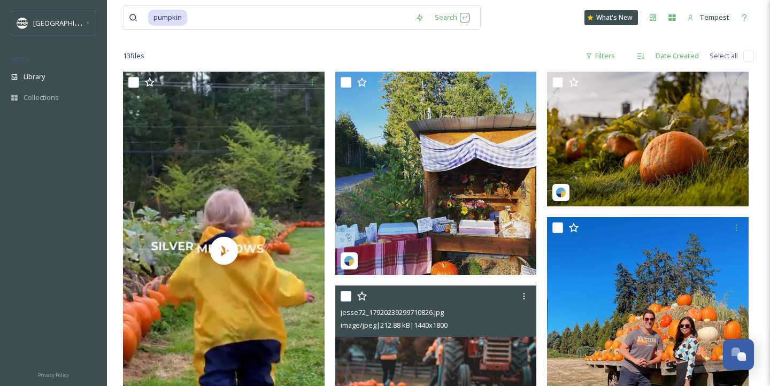
scroll to position [15, 0]
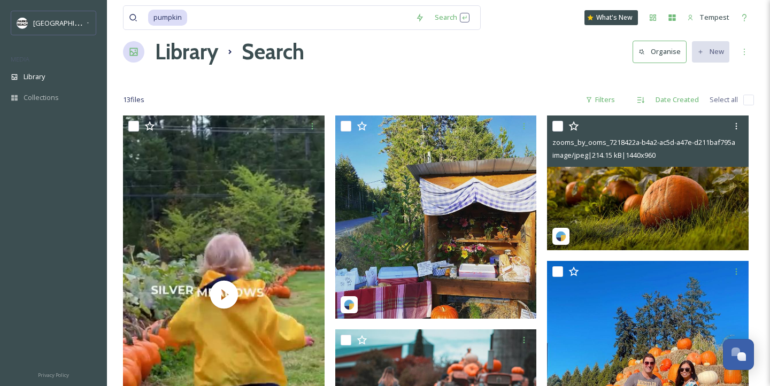
click at [647, 173] on img at bounding box center [647, 182] width 201 height 135
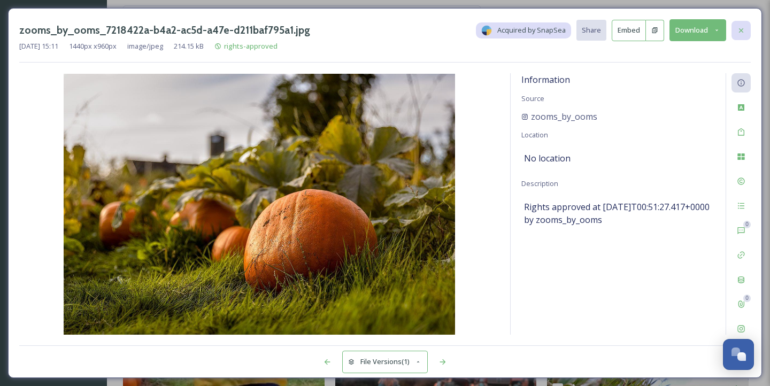
click at [746, 28] on div at bounding box center [740, 30] width 19 height 19
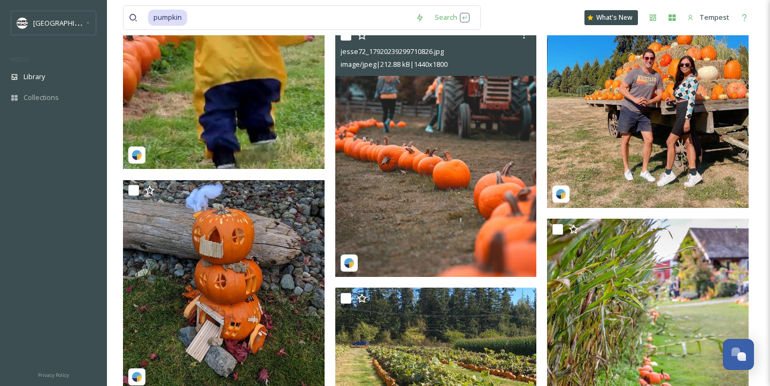
scroll to position [321, 0]
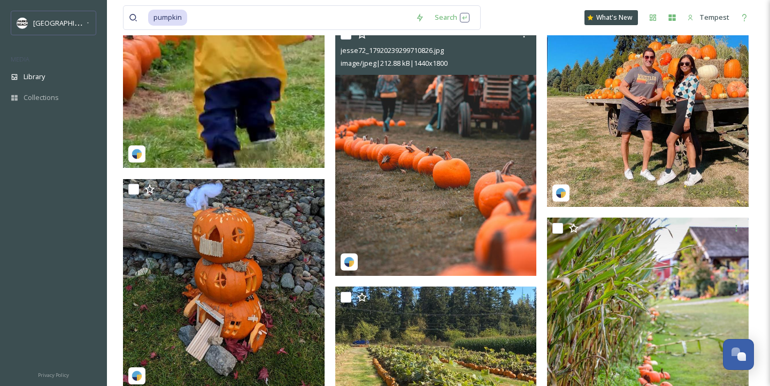
click at [446, 185] on img at bounding box center [435, 150] width 201 height 252
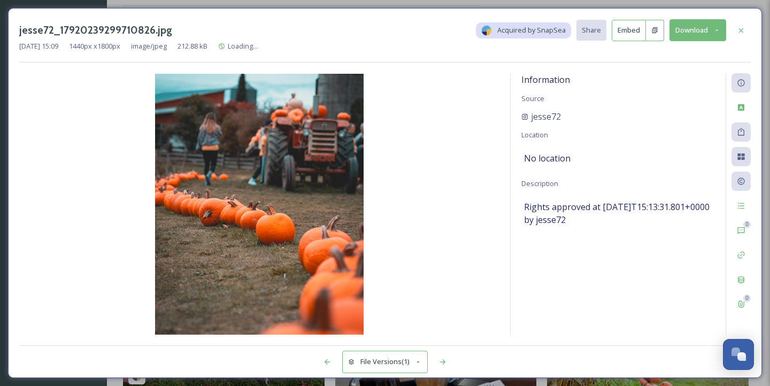
click at [698, 28] on button "Download" at bounding box center [697, 30] width 57 height 22
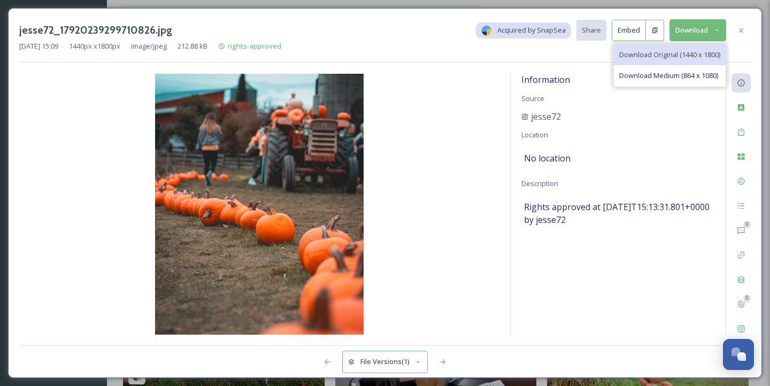
click at [636, 50] on span "Download Original (1440 x 1800)" at bounding box center [669, 55] width 101 height 10
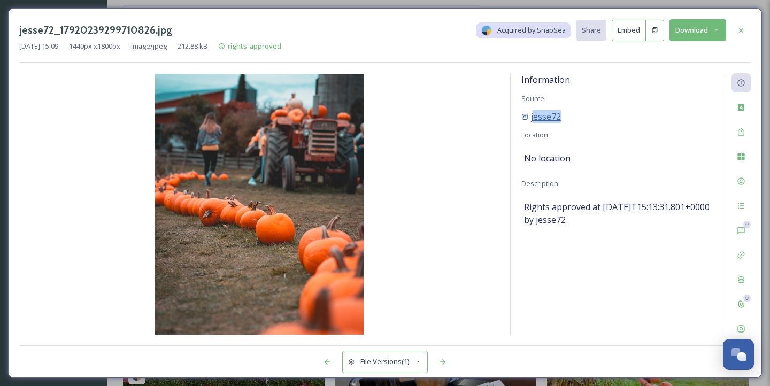
drag, startPoint x: 565, startPoint y: 118, endPoint x: 532, endPoint y: 118, distance: 33.1
click at [532, 118] on div "jesse72" at bounding box center [617, 116] width 193 height 13
click at [579, 131] on div "Information Source jesse72 Location No location Description Rights approved at …" at bounding box center [617, 203] width 215 height 261
drag, startPoint x: 576, startPoint y: 120, endPoint x: 530, endPoint y: 116, distance: 46.6
click at [530, 116] on div "jesse72" at bounding box center [617, 116] width 193 height 13
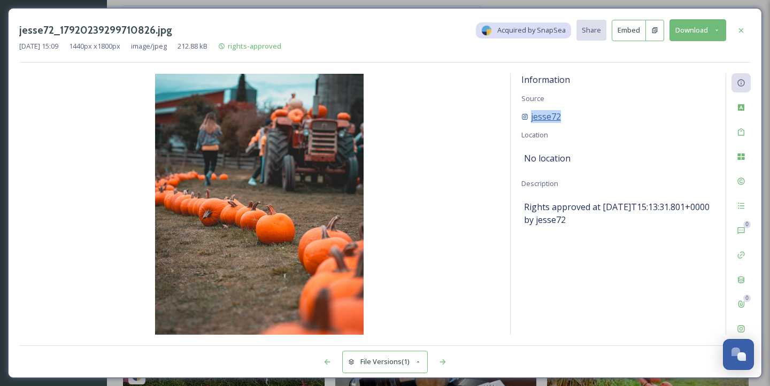
copy span "jesse72"
click at [740, 335] on div "jesse72_17920239299710826.jpg Acquired by SnapSea Share Embed Download [DATE] 1…" at bounding box center [385, 193] width 754 height 370
click at [740, 329] on icon at bounding box center [740, 328] width 9 height 9
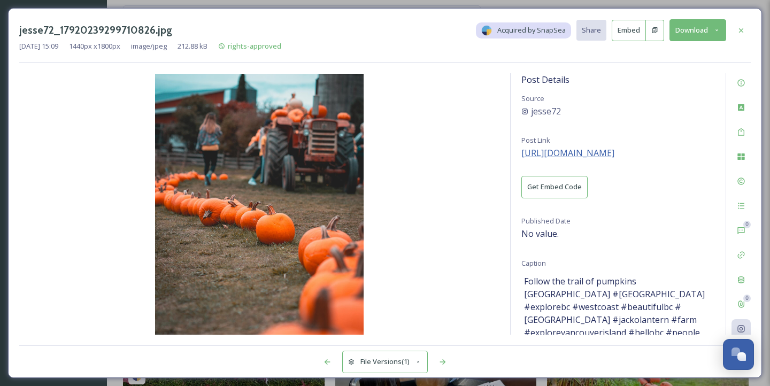
click at [583, 150] on span "[URL][DOMAIN_NAME]" at bounding box center [567, 153] width 93 height 12
